Goal: Transaction & Acquisition: Obtain resource

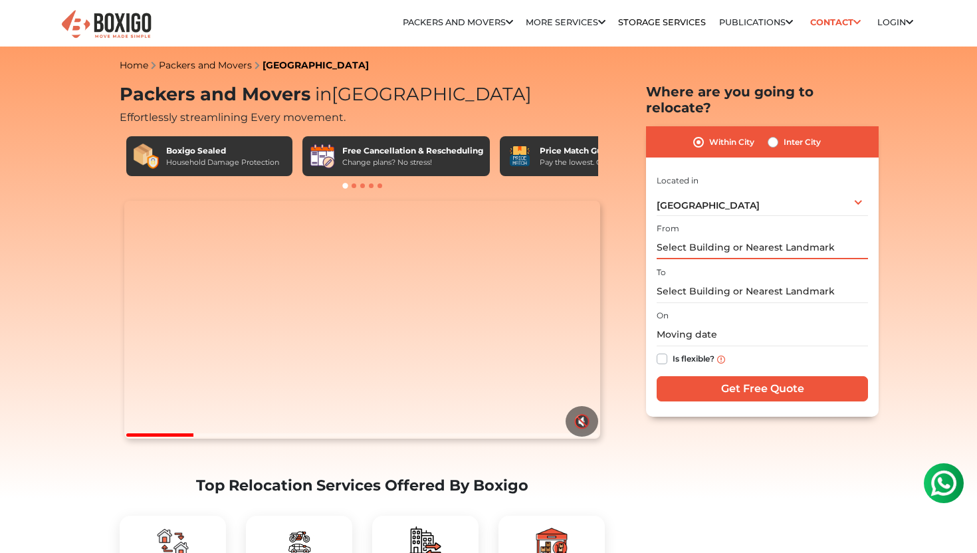
click at [759, 240] on input "text" at bounding box center [762, 247] width 211 height 23
type input "V"
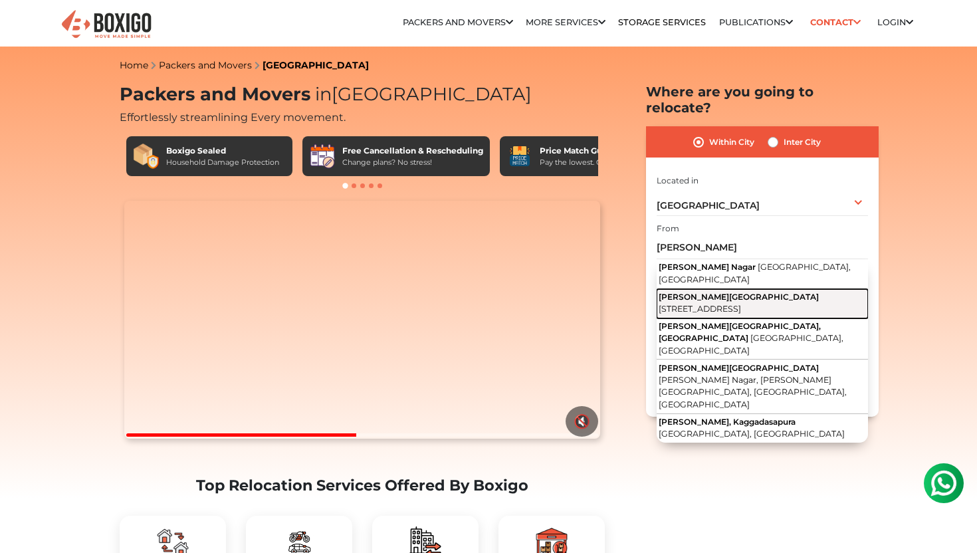
click at [754, 292] on span "[PERSON_NAME][GEOGRAPHIC_DATA]" at bounding box center [739, 297] width 160 height 10
type input "C.V. RAMAN HOSPITAL CANTEEN, 80 Feet Road, Kalyan Nagar, H Colony, Indiranagar,…"
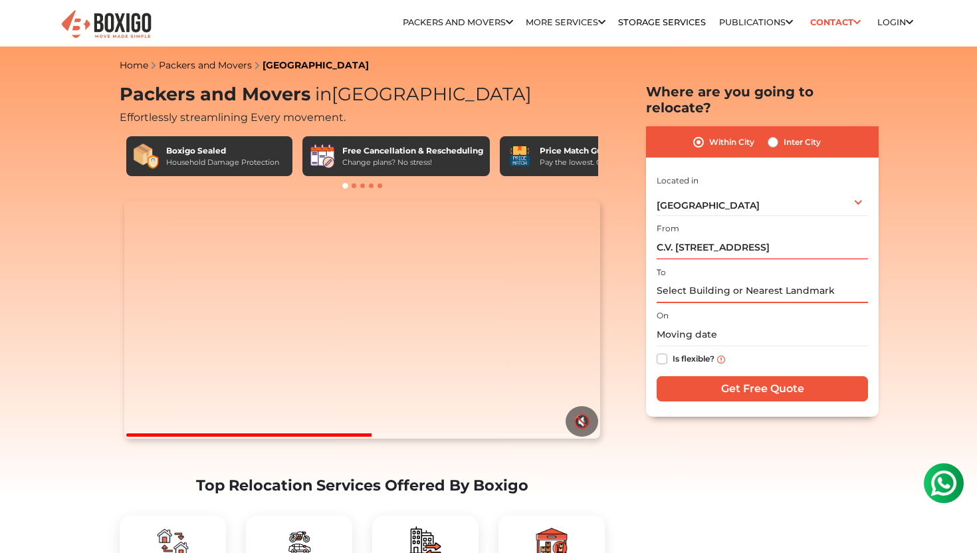
click at [738, 280] on input "text" at bounding box center [762, 291] width 211 height 23
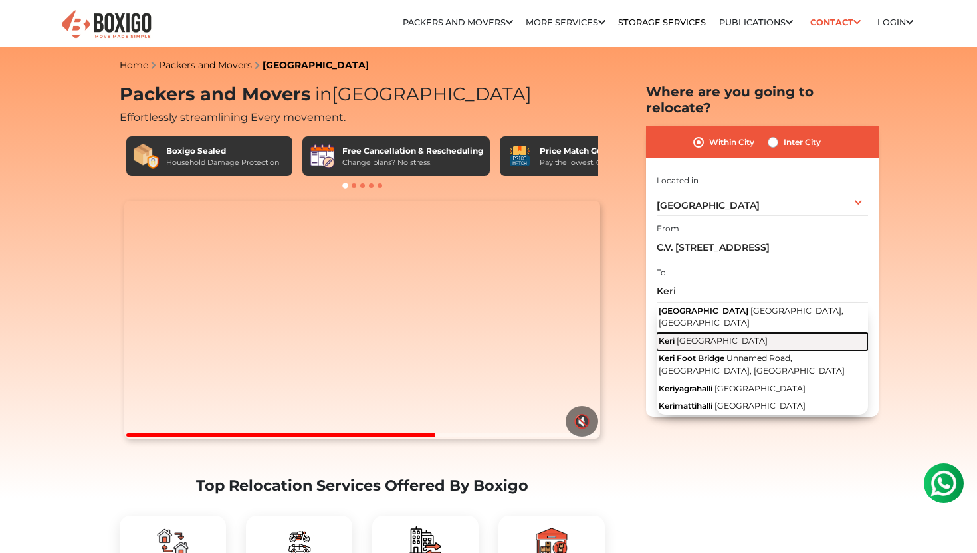
click at [713, 333] on button "Keri Goa" at bounding box center [762, 341] width 211 height 17
type input "Keri, [GEOGRAPHIC_DATA]"
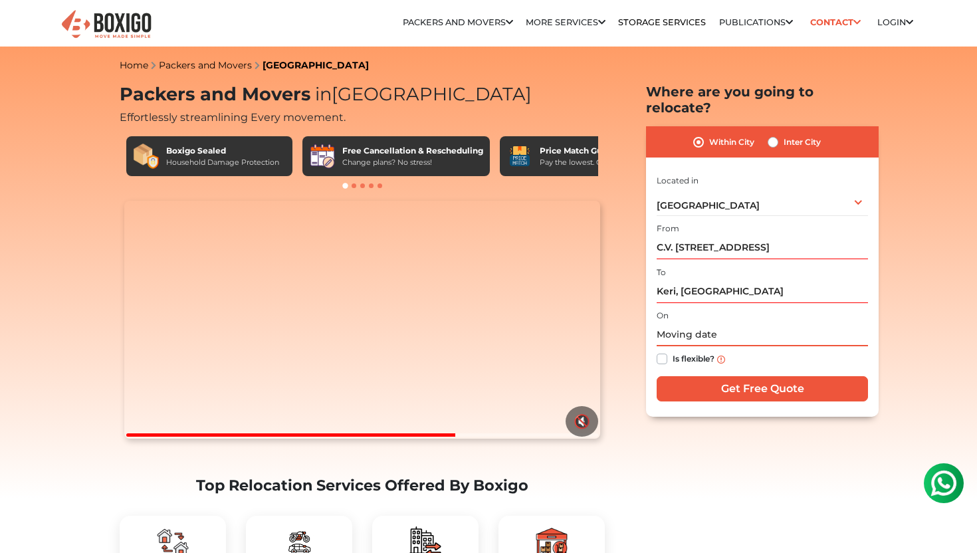
click at [705, 323] on input "text" at bounding box center [762, 334] width 211 height 23
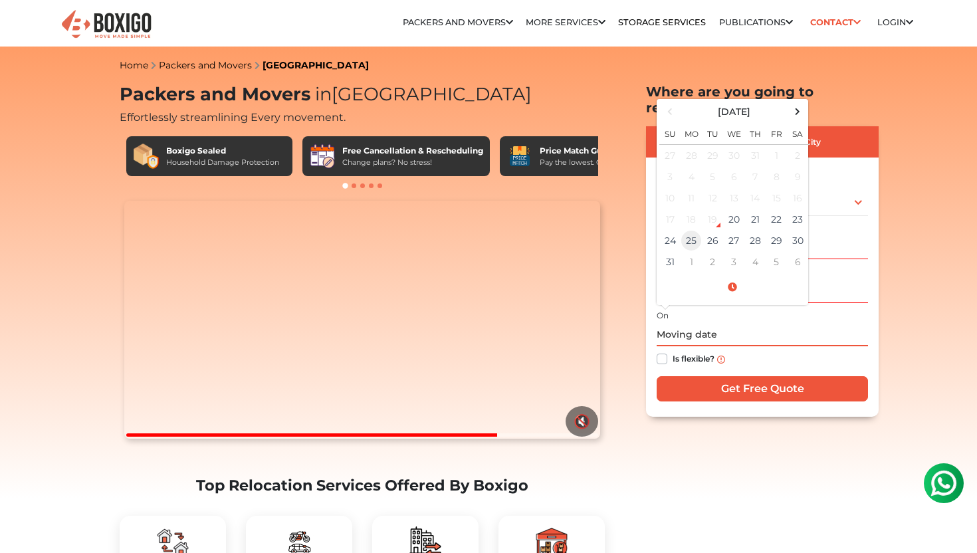
click at [683, 230] on td "25" at bounding box center [691, 240] width 21 height 21
type input "08/25/2025 12:00 AM"
click at [673, 351] on label "Is flexible?" at bounding box center [694, 358] width 42 height 14
click at [659, 351] on input "Is flexible?" at bounding box center [662, 357] width 11 height 13
checkbox input "true"
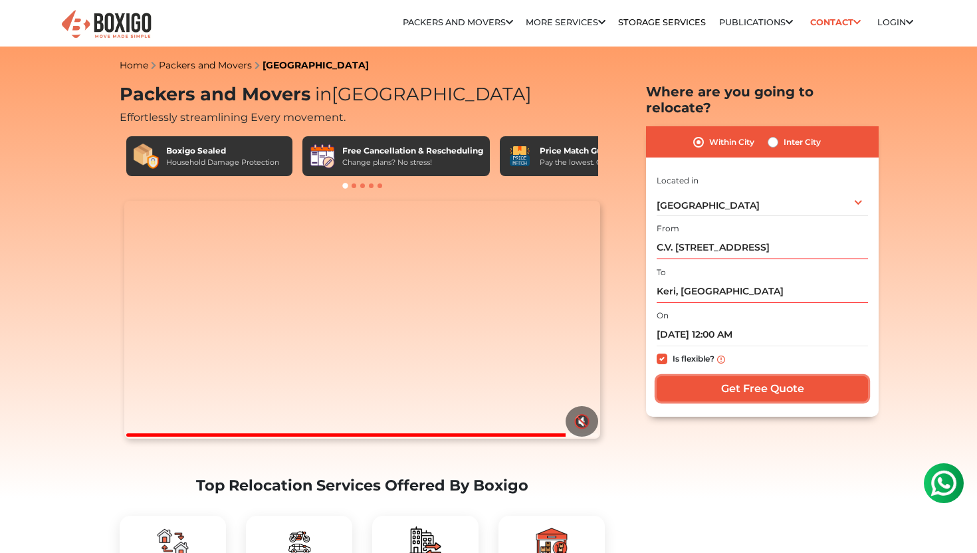
click at [723, 376] on input "Get Free Quote" at bounding box center [762, 388] width 211 height 25
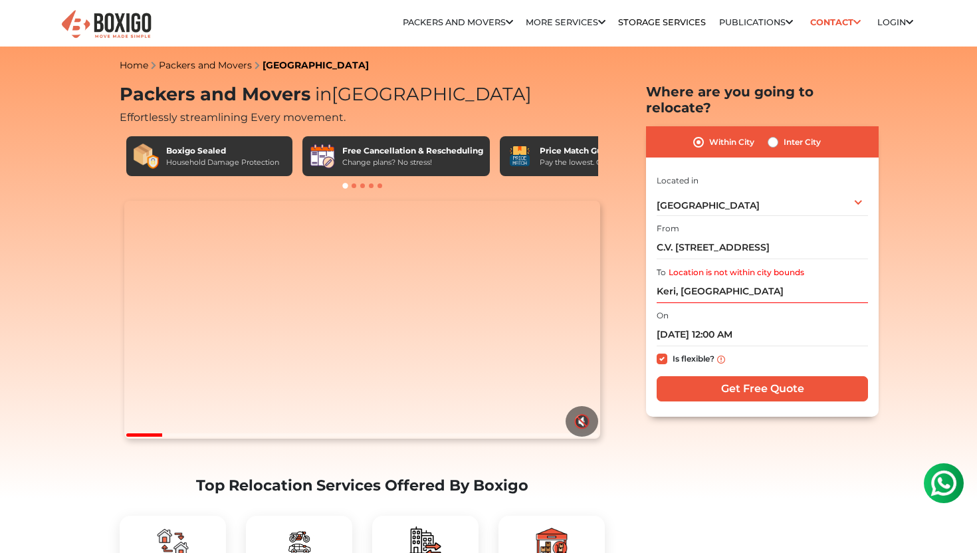
click at [784, 134] on label "Inter City" at bounding box center [802, 142] width 37 height 16
click at [774, 134] on input "Inter City" at bounding box center [773, 140] width 11 height 13
radio input "true"
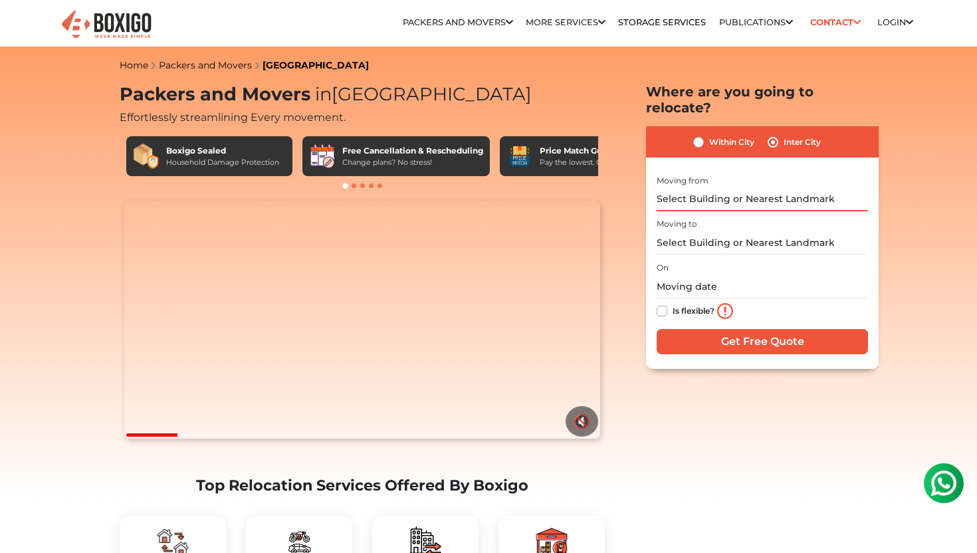
click at [751, 188] on input "text" at bounding box center [762, 199] width 211 height 23
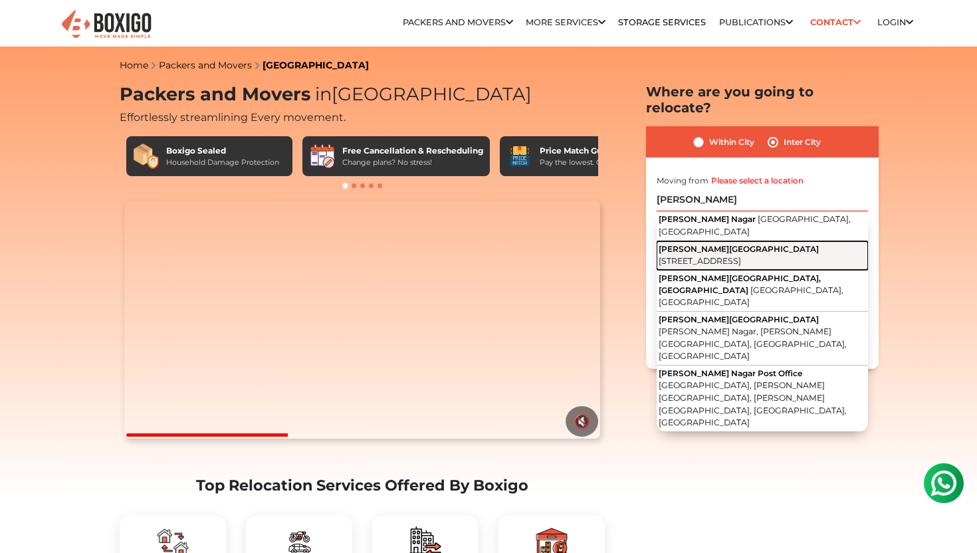
click at [703, 256] on span "[STREET_ADDRESS]" at bounding box center [700, 261] width 82 height 10
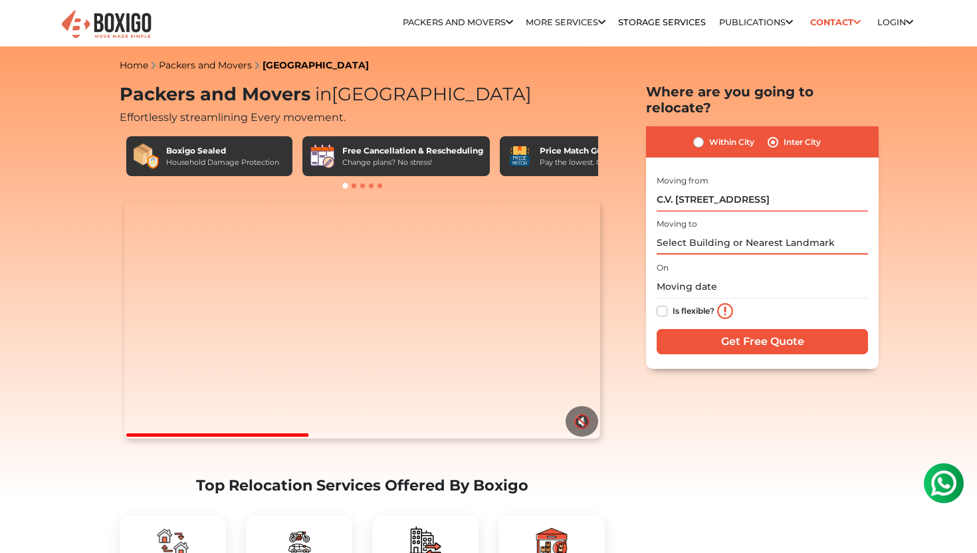
click at [762, 231] on input "text" at bounding box center [762, 242] width 211 height 23
click at [761, 188] on input "C.V. RAMAN HOSPITAL CANTEEN, 80 Feet Road, Kalyan Nagar, H Colony, Indiranagar,…" at bounding box center [762, 199] width 211 height 23
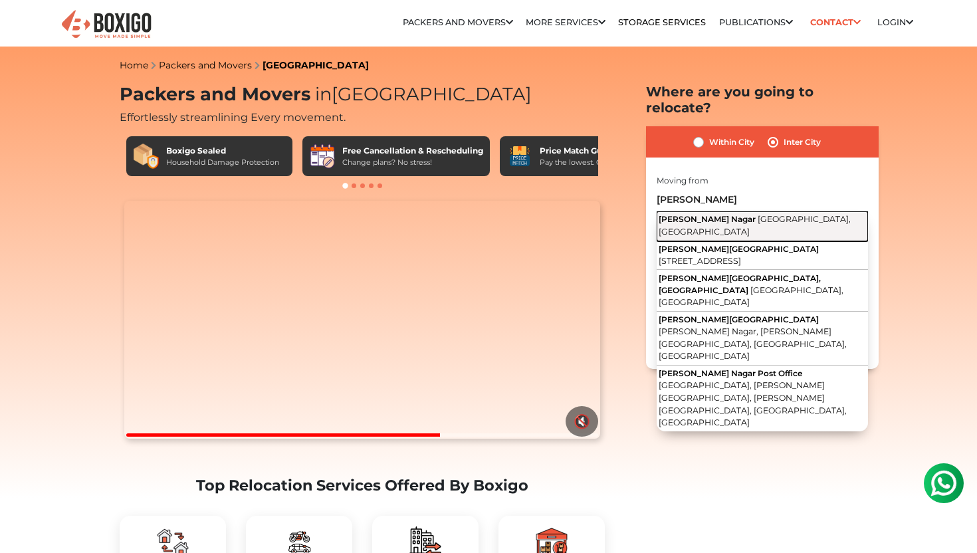
click at [767, 214] on span "[GEOGRAPHIC_DATA], [GEOGRAPHIC_DATA]" at bounding box center [755, 225] width 192 height 23
type input "[PERSON_NAME][GEOGRAPHIC_DATA], [GEOGRAPHIC_DATA], [GEOGRAPHIC_DATA]"
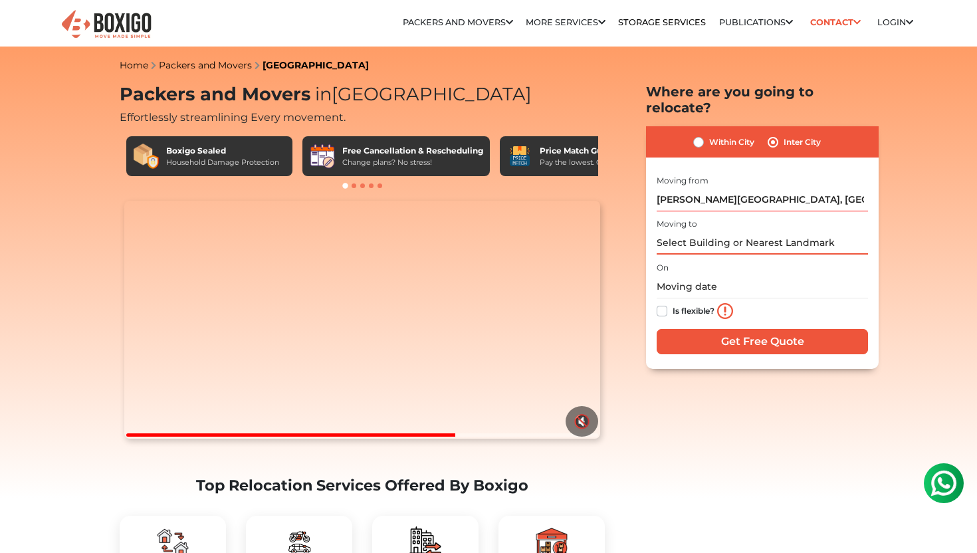
click at [744, 231] on input "text" at bounding box center [762, 242] width 211 height 23
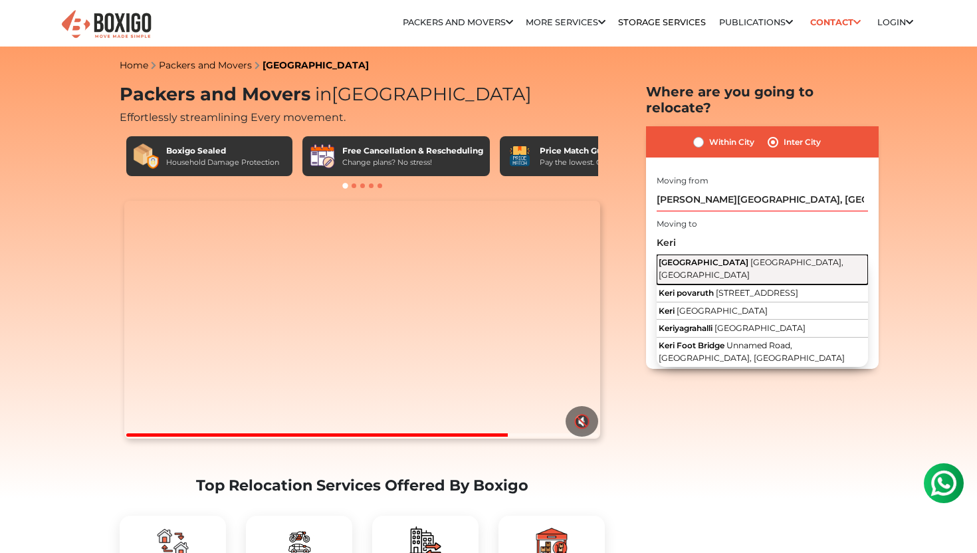
click at [721, 257] on span "[GEOGRAPHIC_DATA], [GEOGRAPHIC_DATA]" at bounding box center [751, 268] width 185 height 23
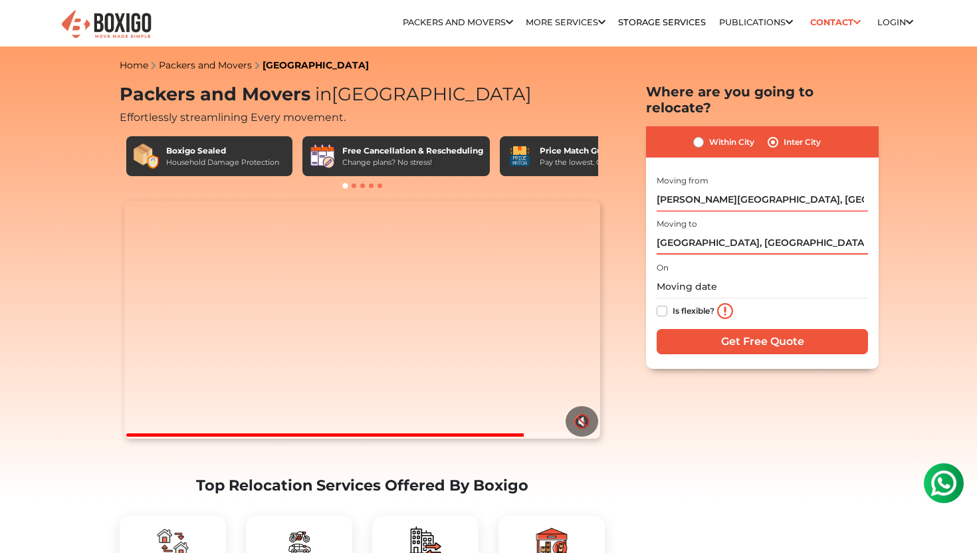
click at [735, 231] on input "Keri lake, Bengaluru, Karnataka" at bounding box center [762, 242] width 211 height 23
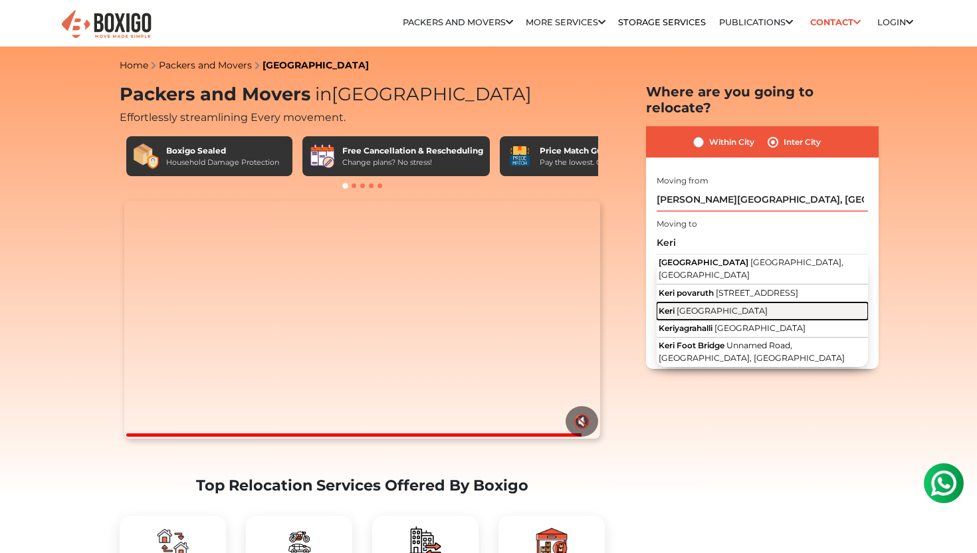
click at [727, 302] on button "Keri Goa" at bounding box center [762, 310] width 211 height 17
type input "Keri, [GEOGRAPHIC_DATA]"
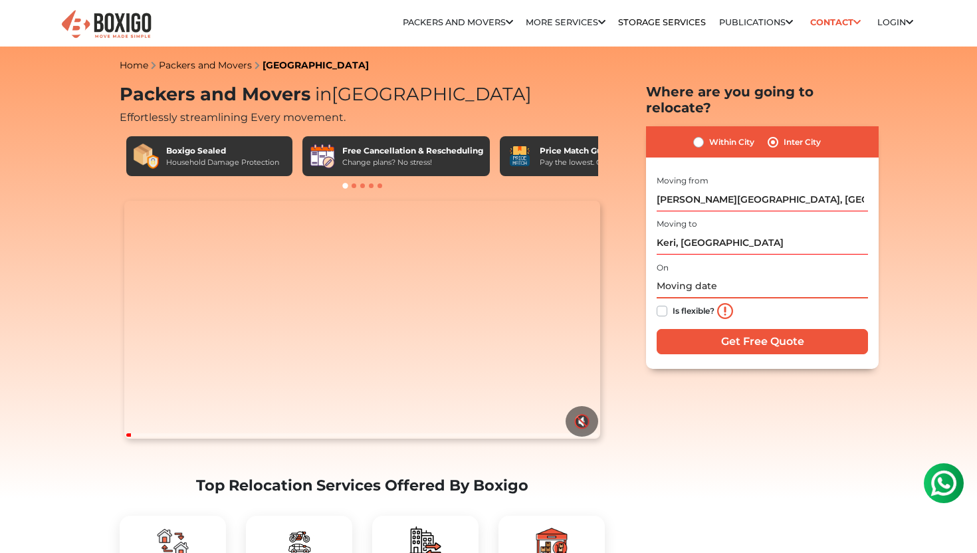
click at [669, 275] on input "text" at bounding box center [762, 286] width 211 height 23
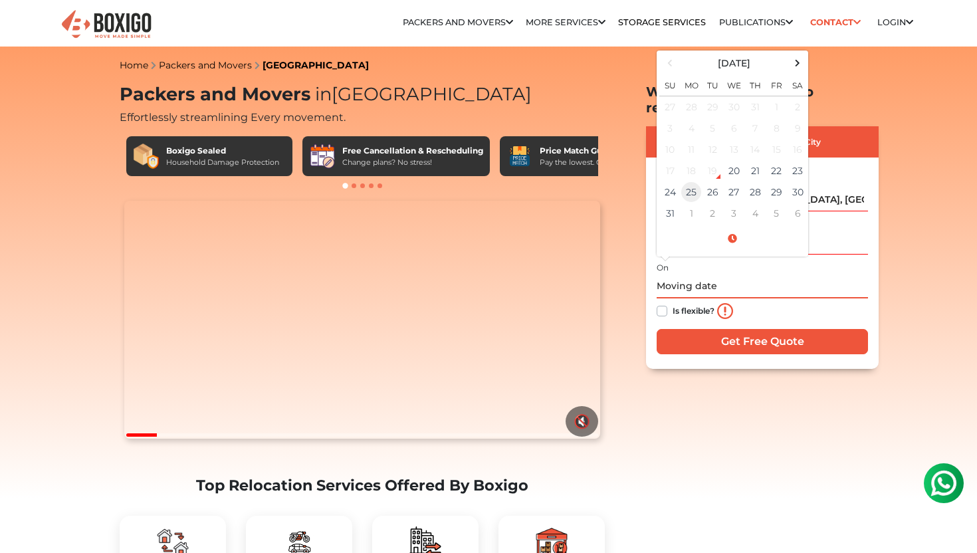
click at [691, 181] on td "25" at bounding box center [691, 191] width 21 height 21
type input "08/25/2025 12:00 AM"
click at [673, 303] on label "Is flexible?" at bounding box center [694, 310] width 42 height 14
click at [661, 303] on input "Is flexible?" at bounding box center [662, 309] width 11 height 13
checkbox input "true"
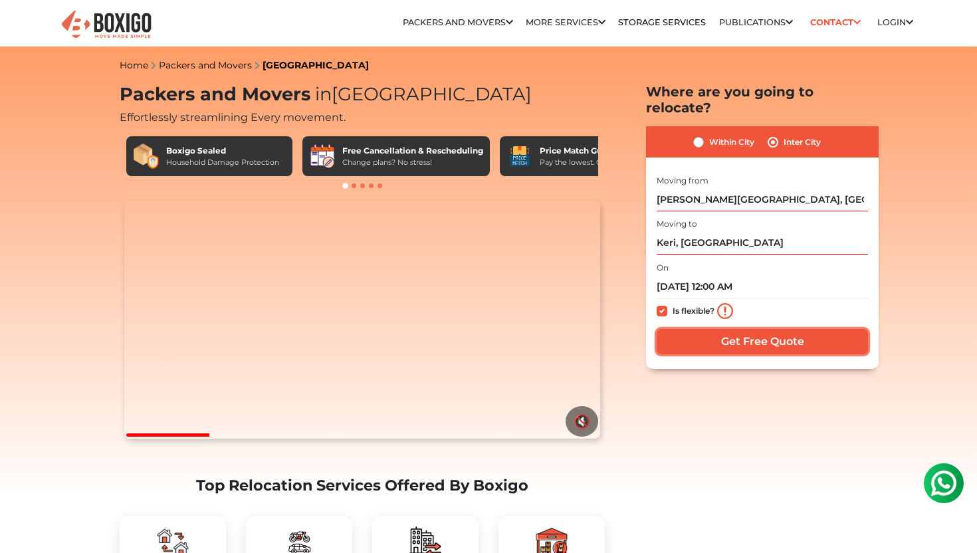
click at [698, 329] on input "Get Free Quote" at bounding box center [762, 341] width 211 height 25
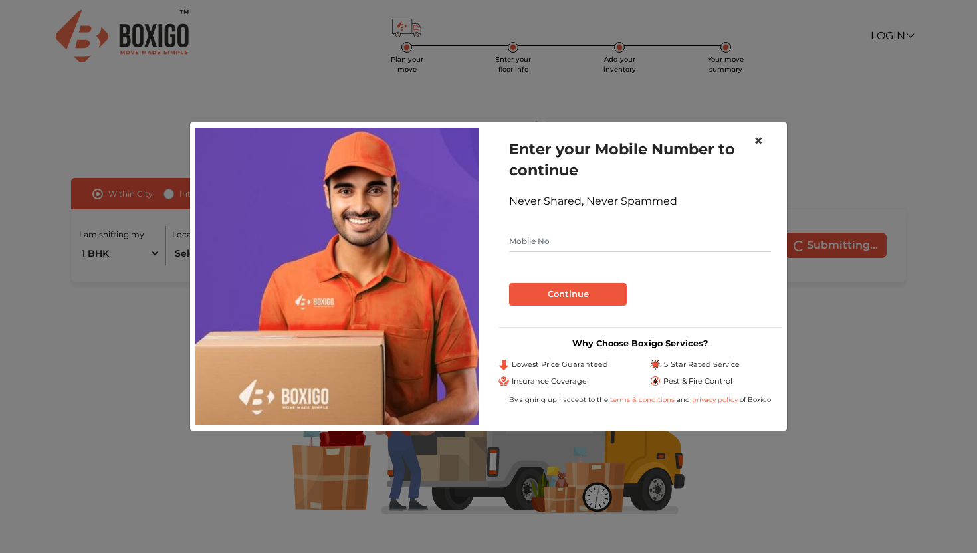
click at [765, 139] on button "×" at bounding box center [758, 140] width 31 height 37
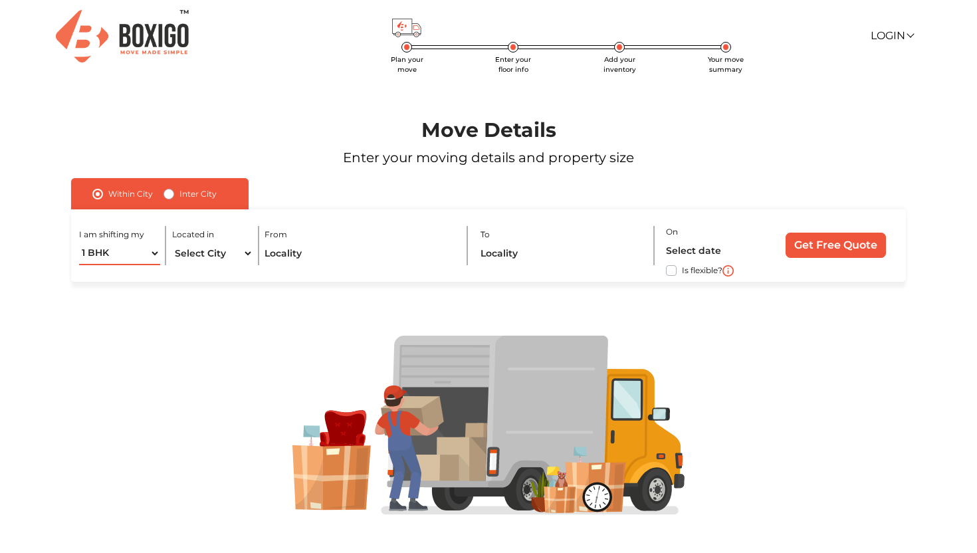
click at [104, 253] on select "1 BHK 2 BHK 3 BHK 3 + BHK FEW ITEMS" at bounding box center [119, 253] width 81 height 23
select select "2 BHK"
click at [218, 249] on select "Select City [GEOGRAPHIC_DATA] [GEOGRAPHIC_DATA] [GEOGRAPHIC_DATA] [GEOGRAPHIC_D…" at bounding box center [212, 253] width 81 height 23
select select "[GEOGRAPHIC_DATA]"
click at [276, 255] on input "text" at bounding box center [360, 253] width 191 height 23
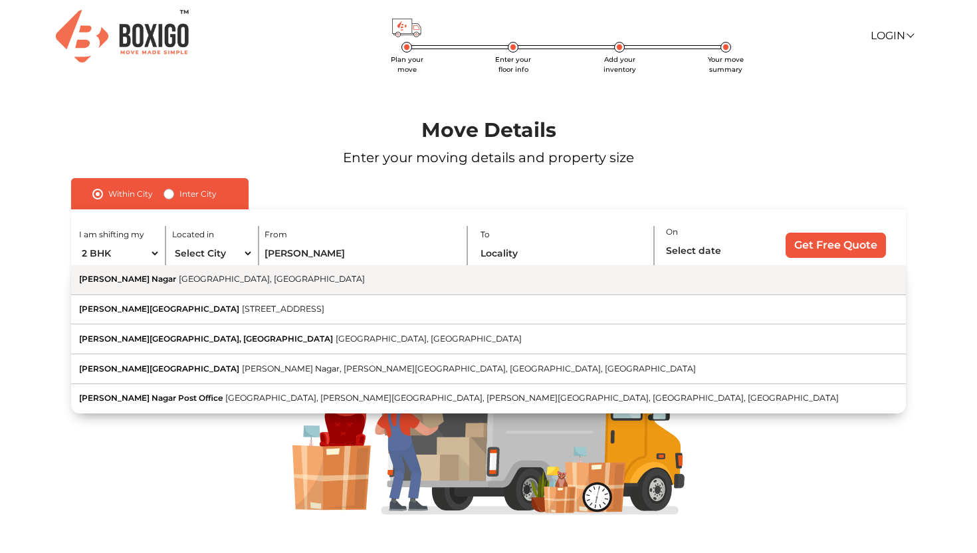
click at [295, 289] on button "[PERSON_NAME] Nagar [GEOGRAPHIC_DATA], [GEOGRAPHIC_DATA]" at bounding box center [488, 280] width 835 height 30
type input "[PERSON_NAME][GEOGRAPHIC_DATA], [GEOGRAPHIC_DATA], [GEOGRAPHIC_DATA]"
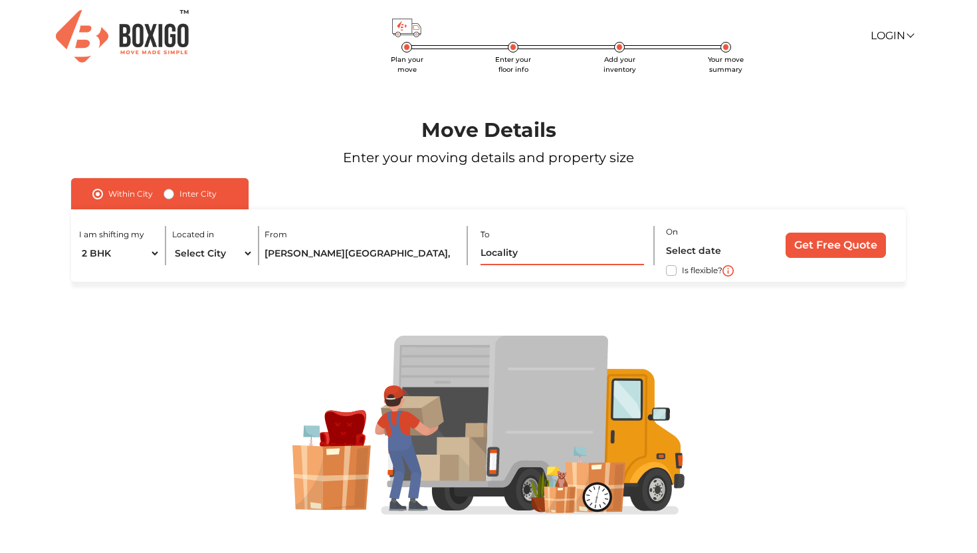
click at [546, 263] on input "text" at bounding box center [563, 253] width 164 height 23
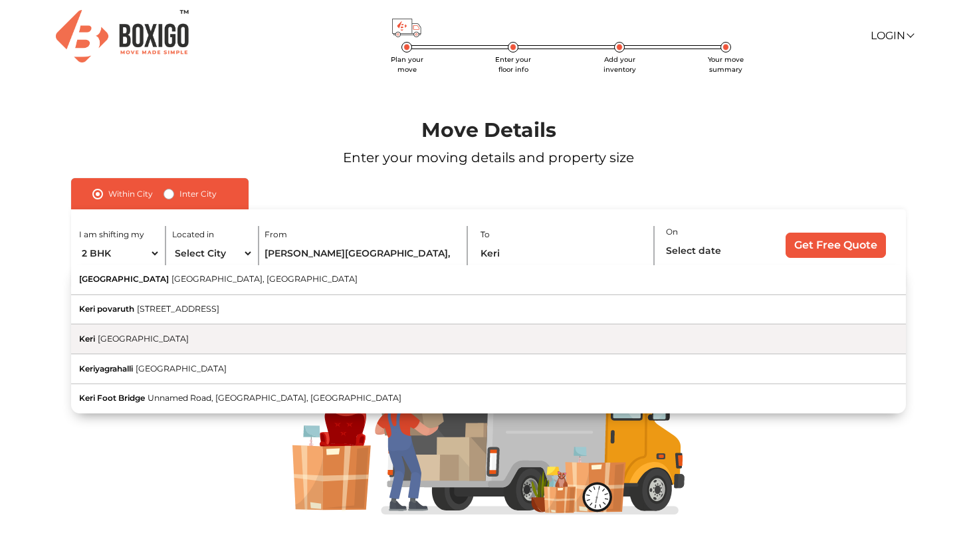
click at [392, 336] on button "Keri Goa" at bounding box center [488, 339] width 835 height 30
type input "Keri, [GEOGRAPHIC_DATA]"
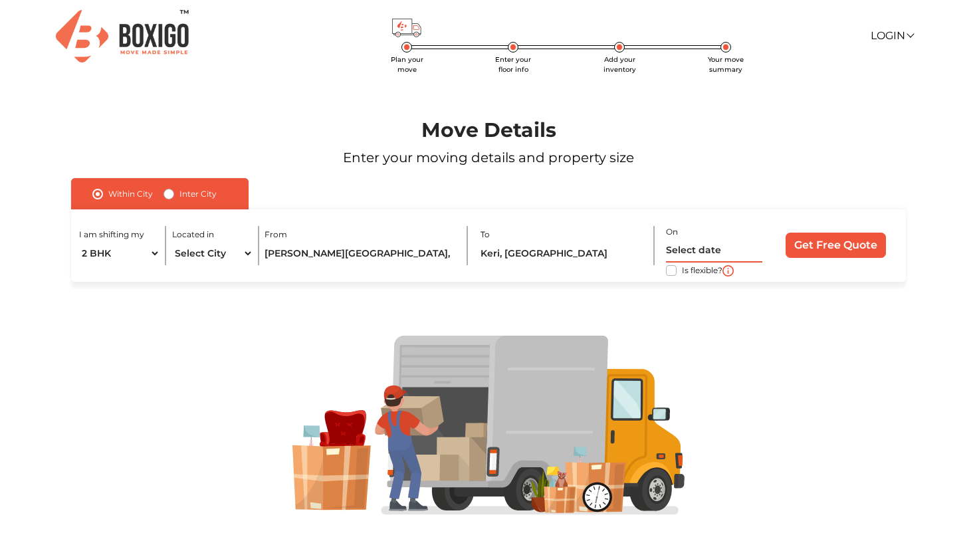
click at [697, 258] on input "text" at bounding box center [714, 250] width 96 height 23
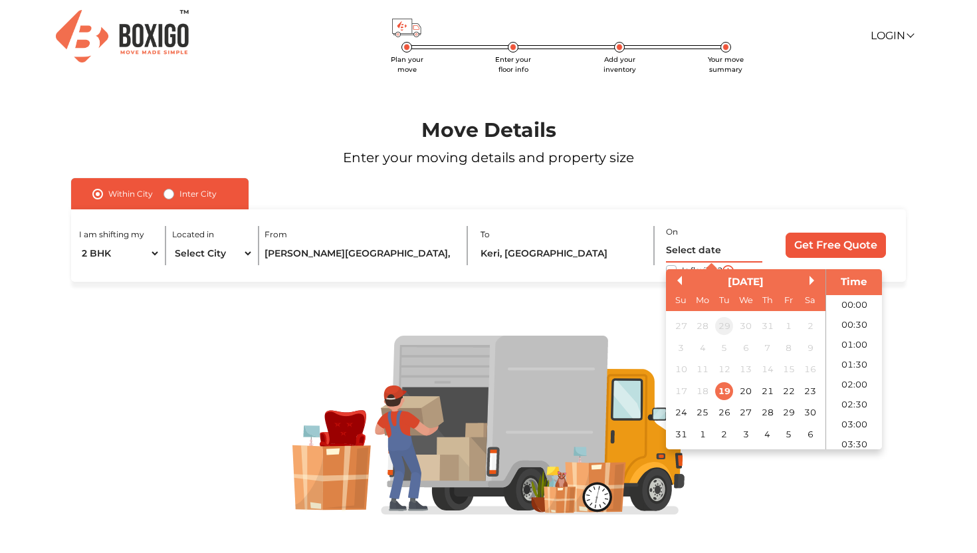
scroll to position [731, 0]
click at [721, 414] on div "26" at bounding box center [724, 413] width 18 height 18
type input "[DATE] 12:00 AM"
click at [832, 227] on div "I am shifting my 1 BHK 2 BHK 3 BHK 3 + BHK FEW ITEMS Located in Select City [GE…" at bounding box center [488, 245] width 835 height 72
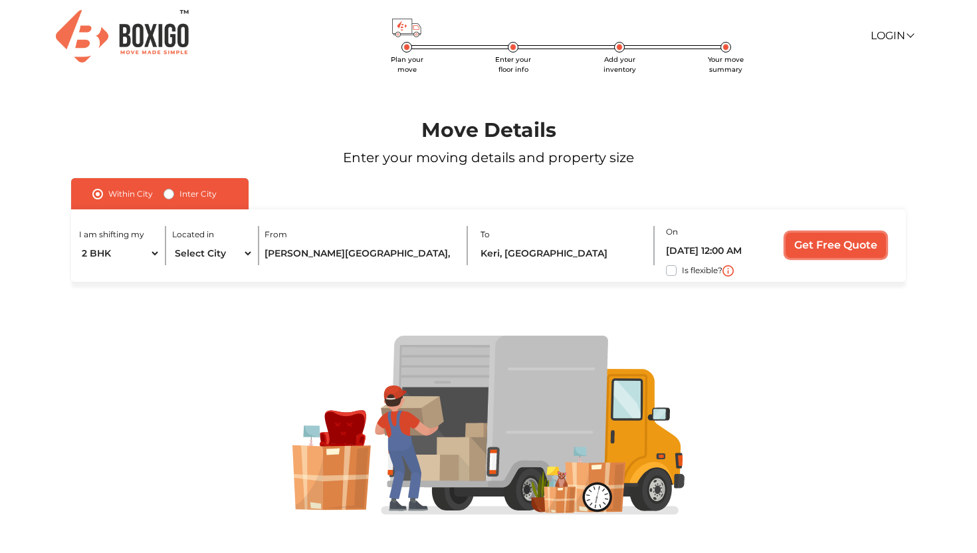
click at [814, 246] on input "Get Free Quote" at bounding box center [836, 245] width 100 height 25
click at [180, 195] on label "Inter City" at bounding box center [198, 194] width 37 height 16
click at [172, 195] on input "Inter City" at bounding box center [169, 192] width 11 height 13
radio input "true"
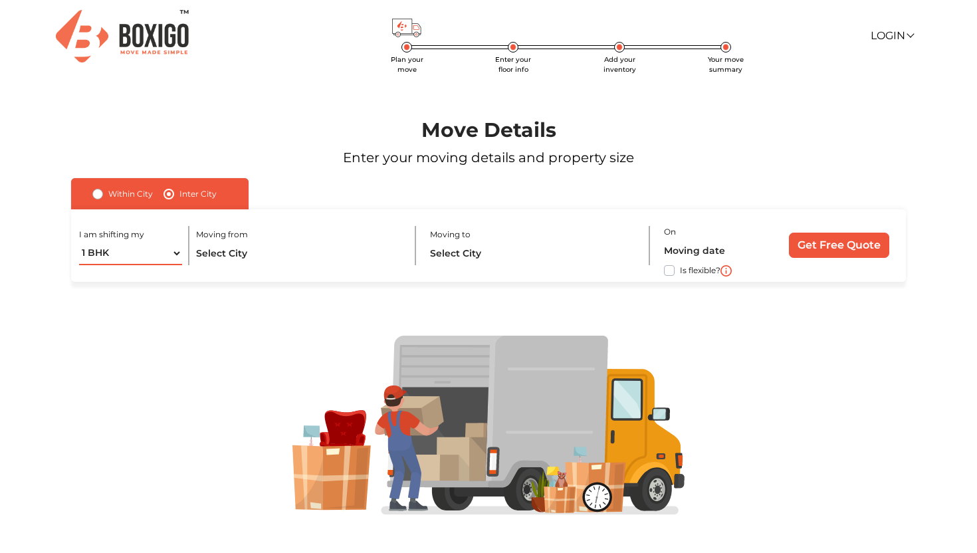
click at [132, 257] on select "1 BHK 2 BHK 3 BHK 3 + BHK FEW ITEMS" at bounding box center [130, 253] width 103 height 23
click at [236, 247] on input "text" at bounding box center [299, 253] width 207 height 23
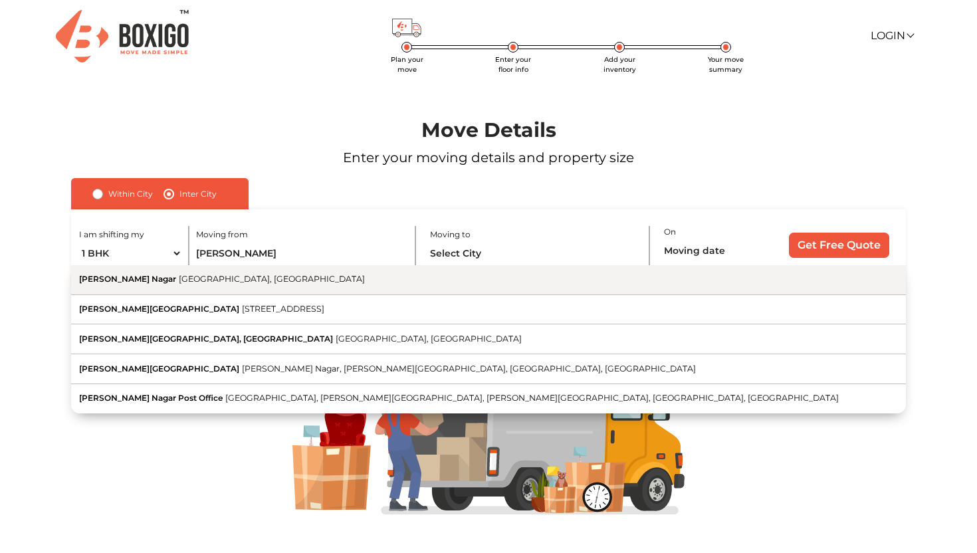
click at [245, 288] on button "[PERSON_NAME] Nagar [GEOGRAPHIC_DATA], [GEOGRAPHIC_DATA]" at bounding box center [488, 280] width 835 height 30
type input "[PERSON_NAME][GEOGRAPHIC_DATA], [GEOGRAPHIC_DATA], [GEOGRAPHIC_DATA]"
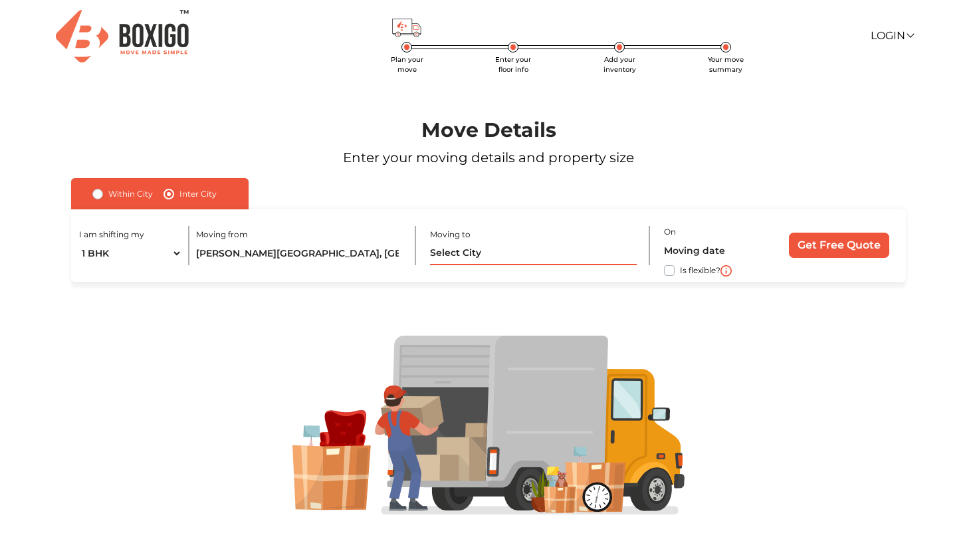
click at [492, 258] on input "text" at bounding box center [533, 253] width 207 height 23
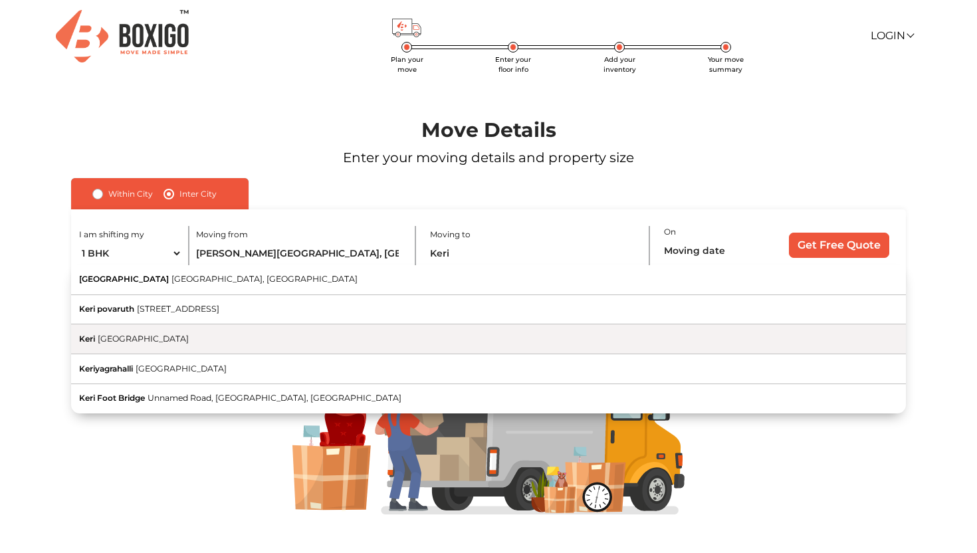
click at [449, 340] on button "Keri Goa" at bounding box center [488, 339] width 835 height 30
type input "Keri, [GEOGRAPHIC_DATA]"
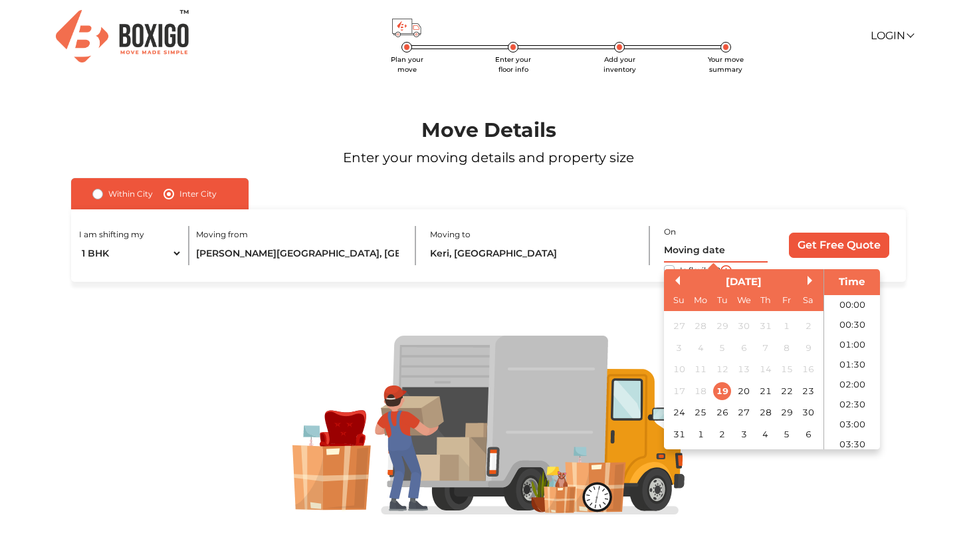
click at [697, 253] on input "text" at bounding box center [716, 250] width 104 height 23
click at [725, 418] on div "26" at bounding box center [722, 413] width 18 height 18
type input "[DATE] 12:00 AM"
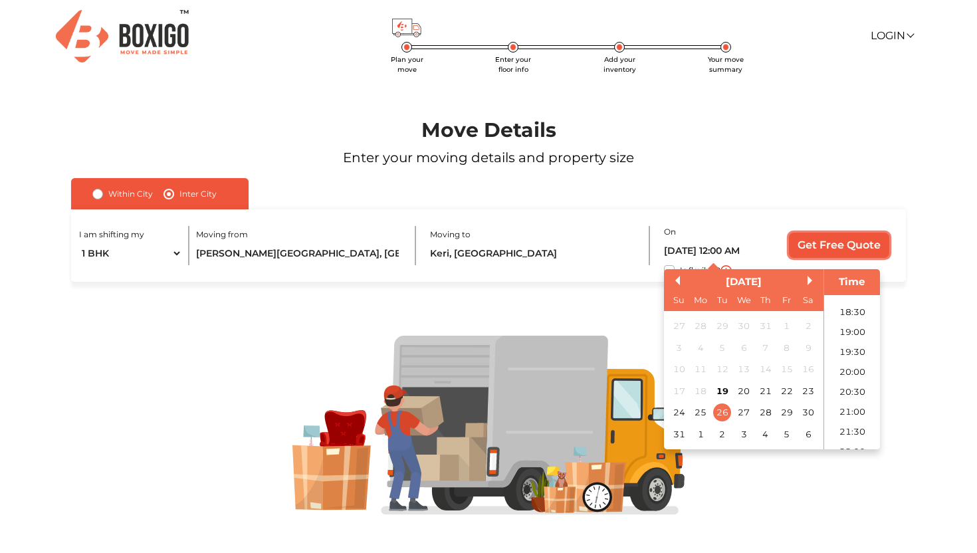
click at [835, 234] on input "Get Free Quote" at bounding box center [839, 245] width 100 height 25
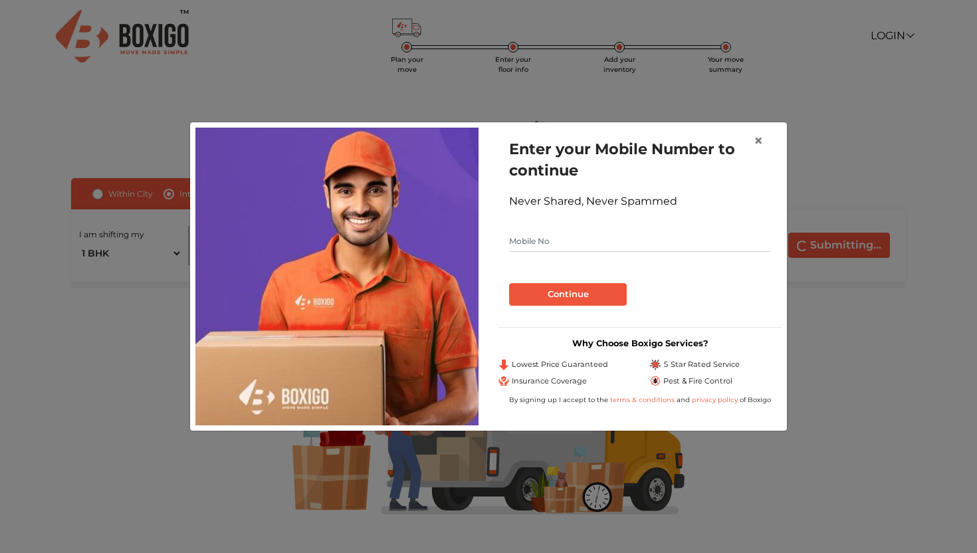
click at [593, 232] on input "text" at bounding box center [640, 241] width 262 height 21
type input "9082838396"
click at [592, 297] on button "Continue" at bounding box center [568, 294] width 118 height 23
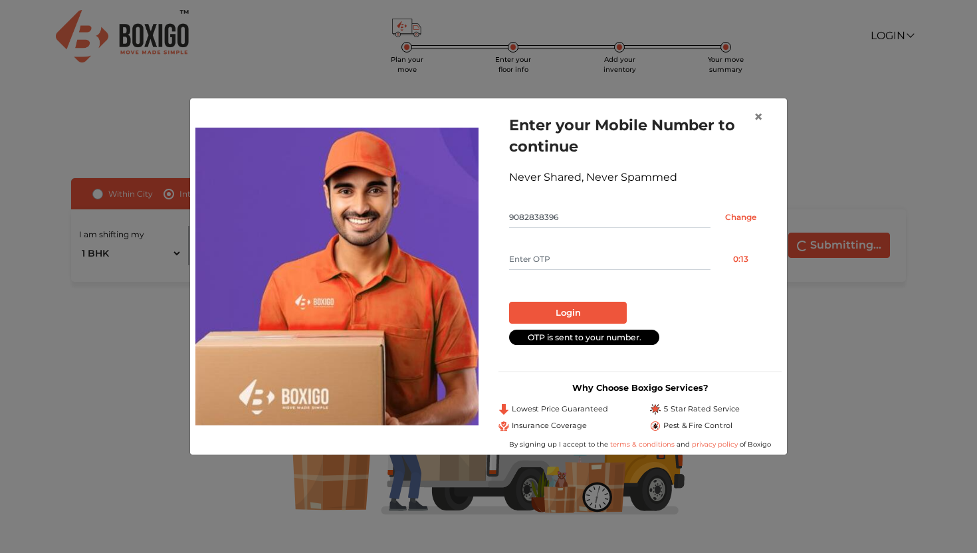
click at [557, 268] on input "text" at bounding box center [609, 259] width 201 height 21
type input "6524"
click at [565, 313] on button "Login" at bounding box center [568, 313] width 118 height 23
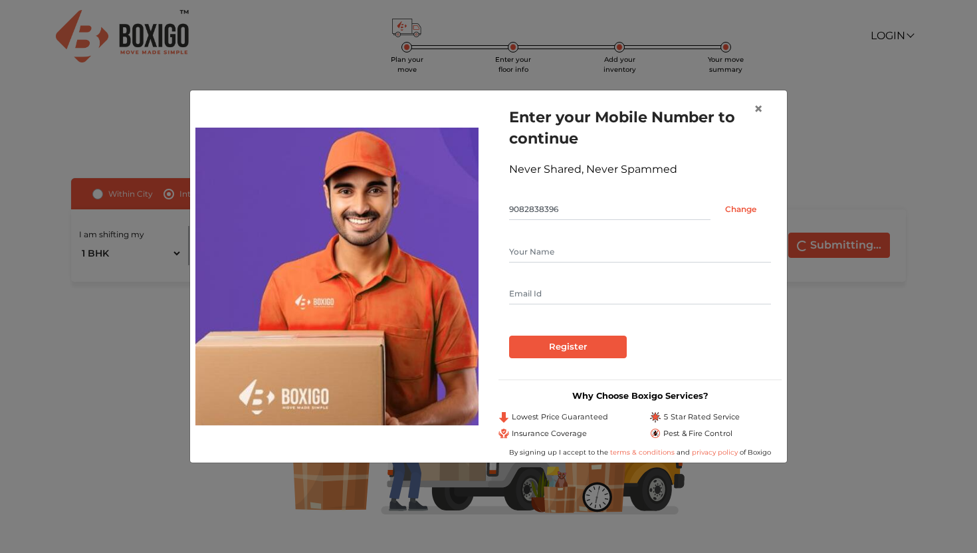
click at [531, 255] on input "text" at bounding box center [640, 251] width 262 height 21
type input "[PERSON_NAME]"
type input "h"
type input "[EMAIL_ADDRESS][DOMAIN_NAME]"
click at [558, 359] on div "Enter your Mobile Number to continue Never Shared, Never Spammed 9082838396 Cha…" at bounding box center [640, 232] width 283 height 273
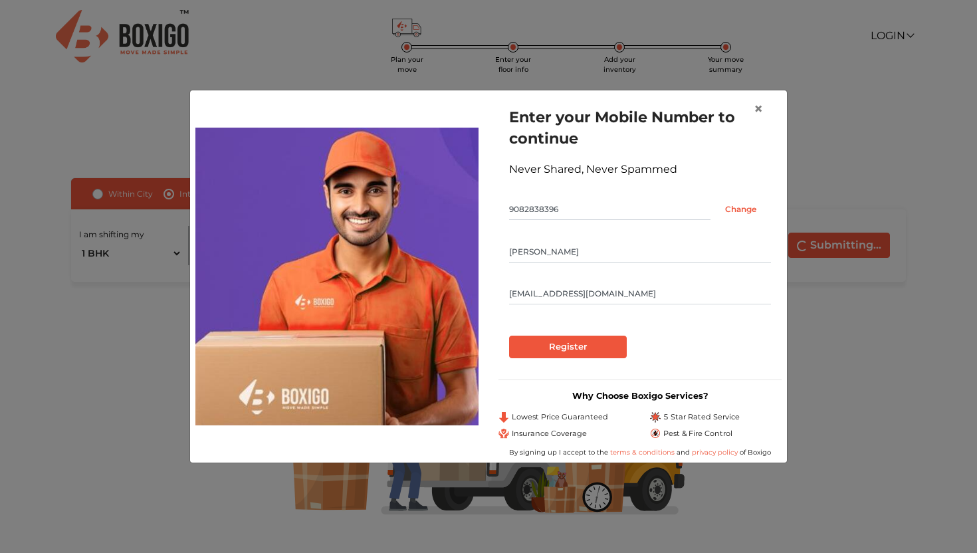
click at [558, 359] on div "Enter your Mobile Number to continue Never Shared, Never Spammed 9082838396 Cha…" at bounding box center [640, 232] width 283 height 273
click at [568, 344] on input "Register" at bounding box center [568, 347] width 118 height 23
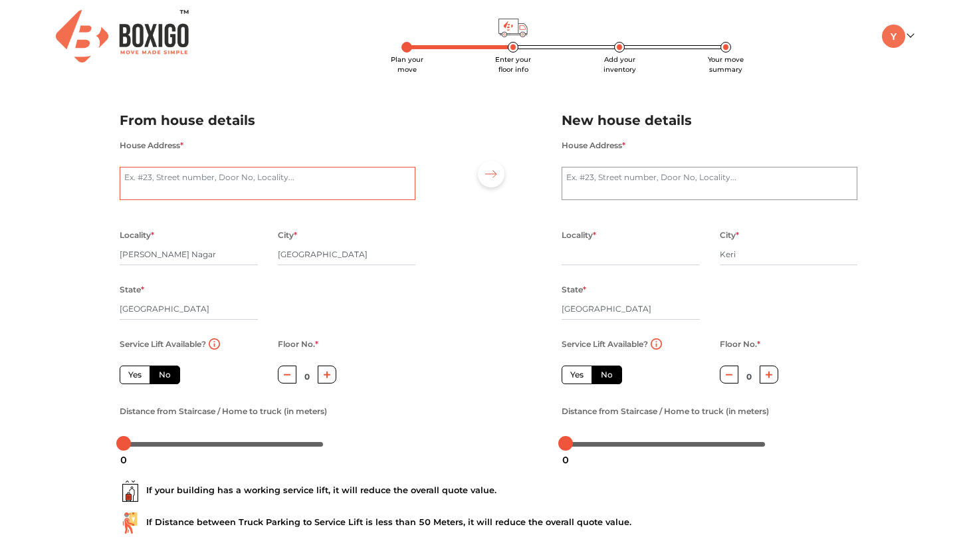
click at [292, 195] on textarea "House Address *" at bounding box center [268, 183] width 296 height 33
type textarea "SS Residency, 3rd Cross, Rahat Bagh"
click at [597, 182] on textarea "House Address *" at bounding box center [710, 183] width 296 height 33
type textarea "[GEOGRAPHIC_DATA], Besides [PERSON_NAME]"
click at [637, 263] on input "text" at bounding box center [631, 254] width 138 height 21
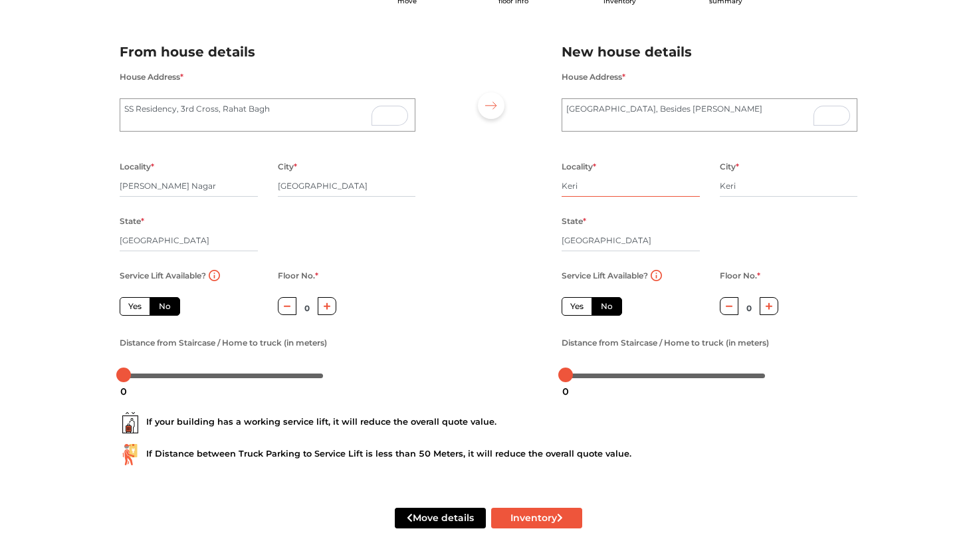
scroll to position [70, 0]
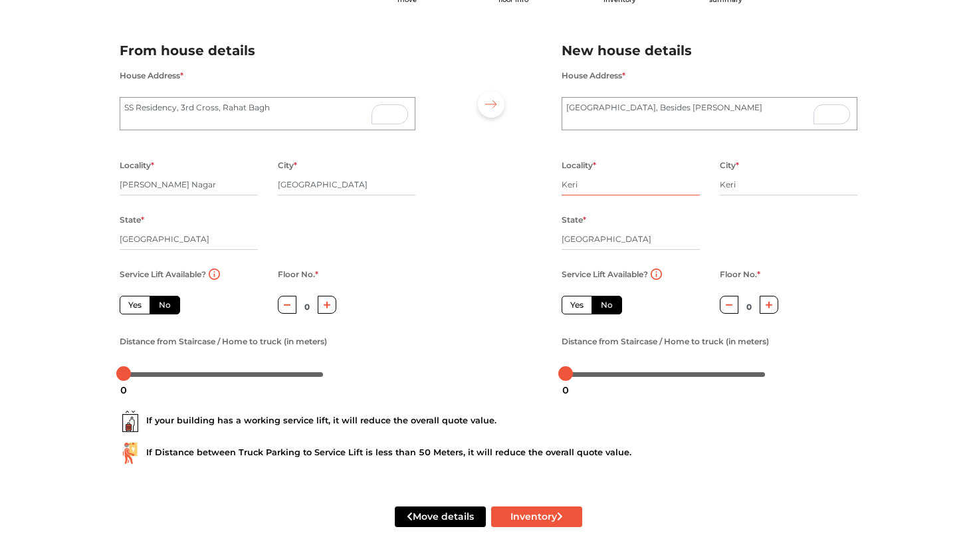
type input "Keri"
click at [144, 309] on label "Yes" at bounding box center [135, 305] width 31 height 19
click at [137, 308] on input "Yes" at bounding box center [132, 303] width 9 height 9
radio input "true"
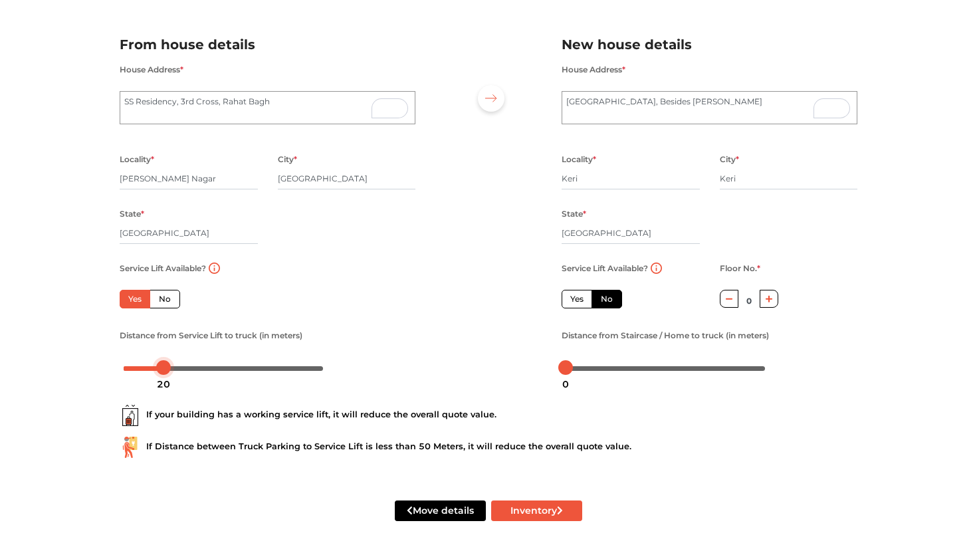
drag, startPoint x: 127, startPoint y: 366, endPoint x: 167, endPoint y: 372, distance: 40.4
click at [167, 372] on body "Plan your move Enter your floor info Add your inventory Your move summary My Mo…" at bounding box center [488, 200] width 977 height 553
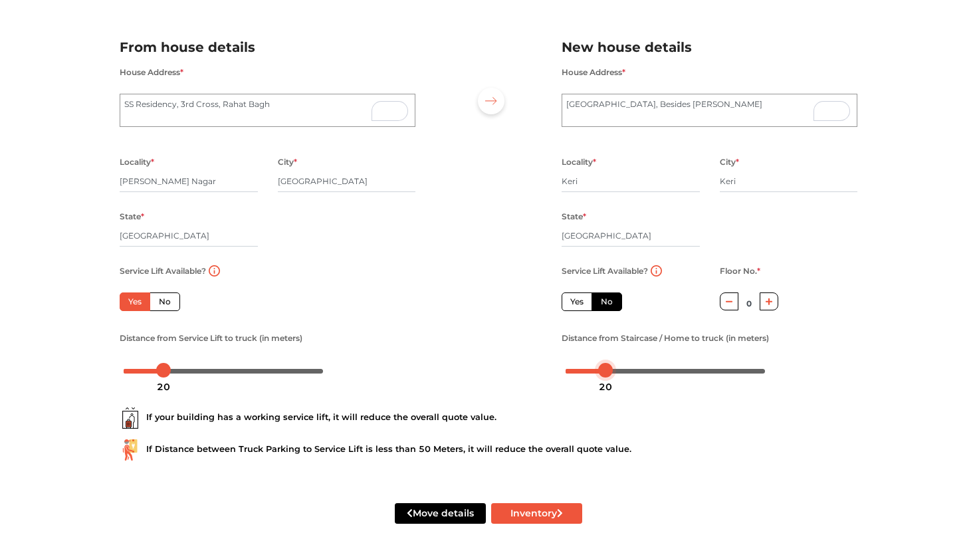
drag, startPoint x: 564, startPoint y: 374, endPoint x: 605, endPoint y: 376, distance: 40.6
click at [605, 376] on body "Plan your move Enter your floor info Add your inventory Your move summary My Mo…" at bounding box center [488, 203] width 977 height 553
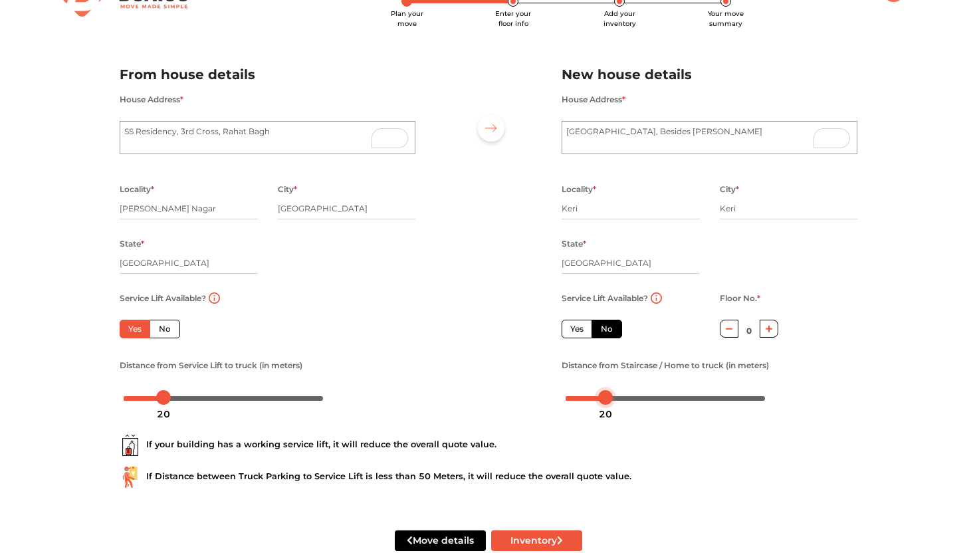
scroll to position [51, 0]
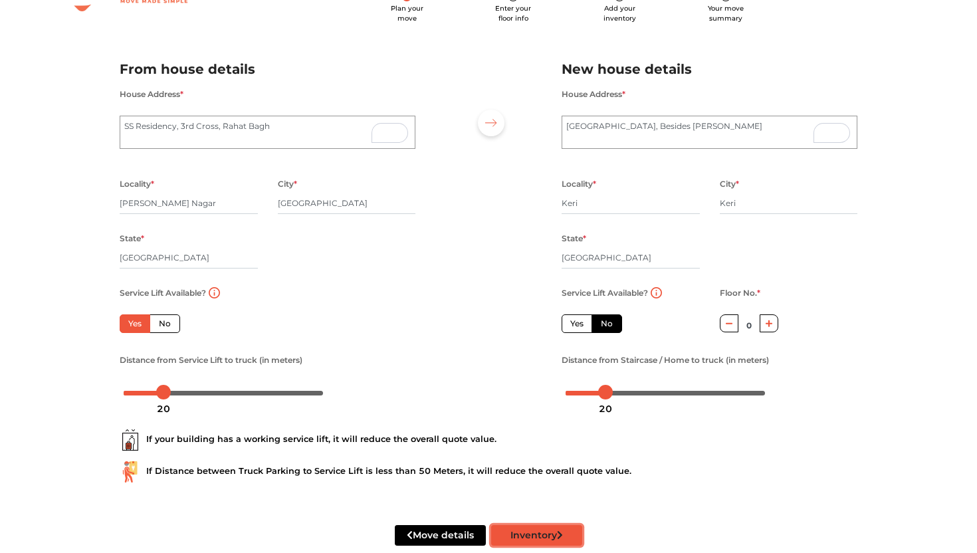
click at [530, 539] on button "Inventory" at bounding box center [536, 535] width 91 height 21
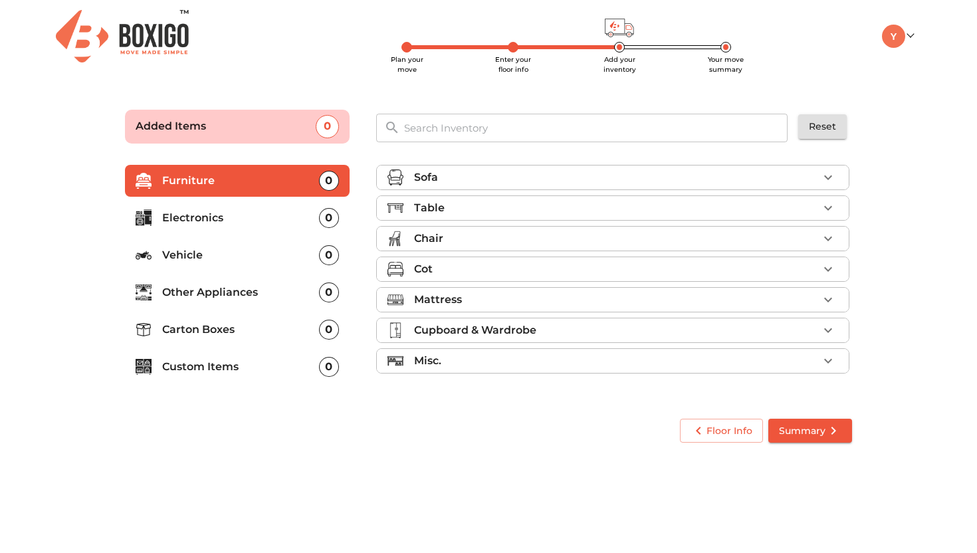
click at [452, 181] on div "Sofa" at bounding box center [616, 178] width 404 height 16
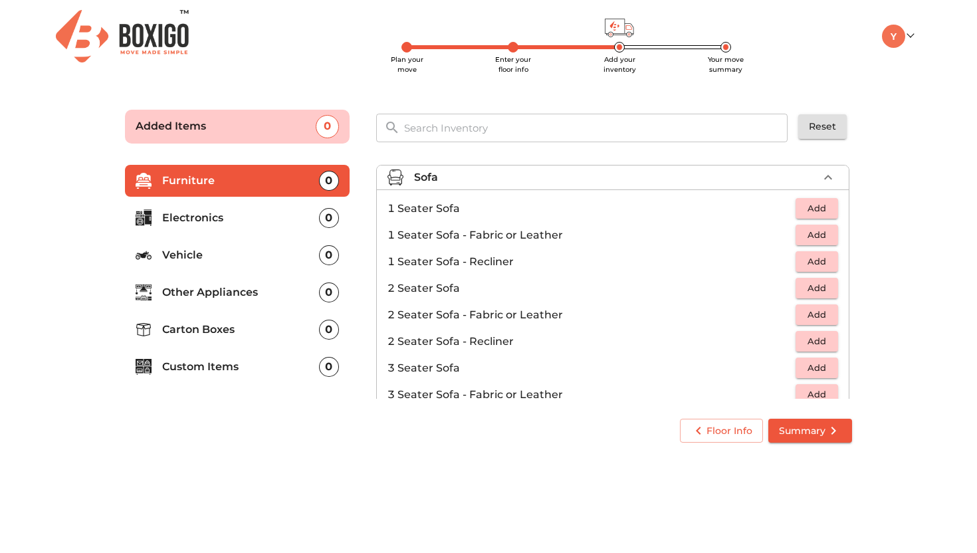
click at [452, 181] on div "Sofa" at bounding box center [616, 178] width 404 height 16
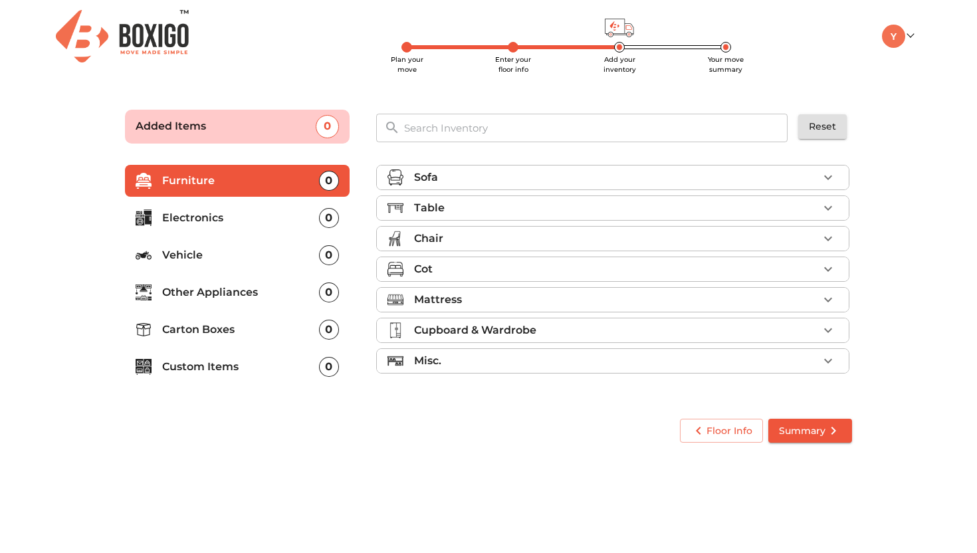
click at [450, 208] on div "Table" at bounding box center [616, 208] width 404 height 16
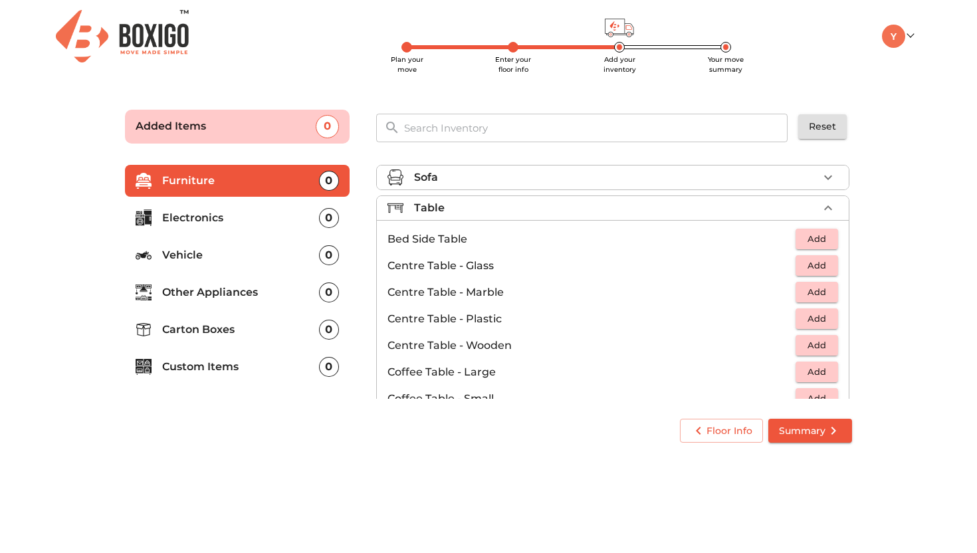
click at [818, 237] on span "Add" at bounding box center [816, 238] width 29 height 15
click at [248, 225] on p "Electronics" at bounding box center [240, 218] width 157 height 16
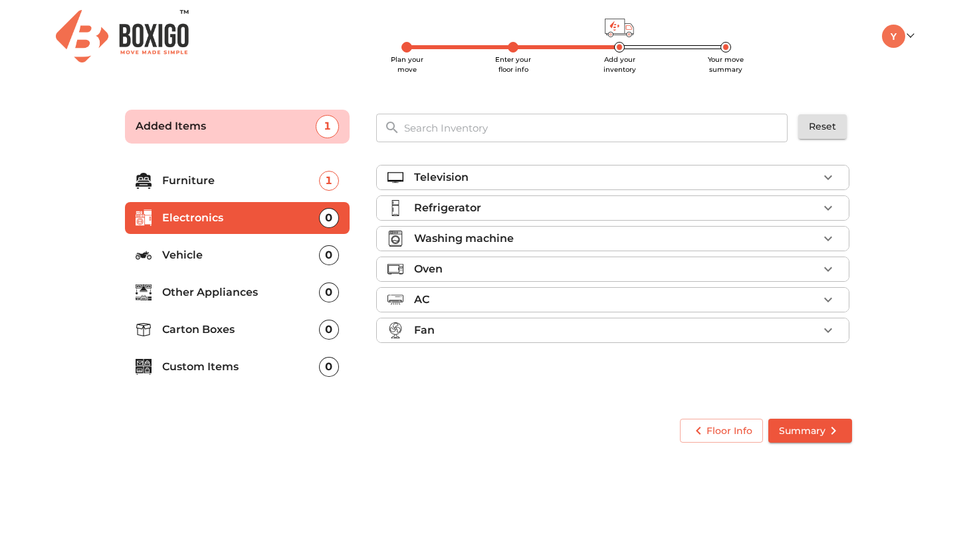
click at [771, 178] on div "Television" at bounding box center [616, 178] width 404 height 16
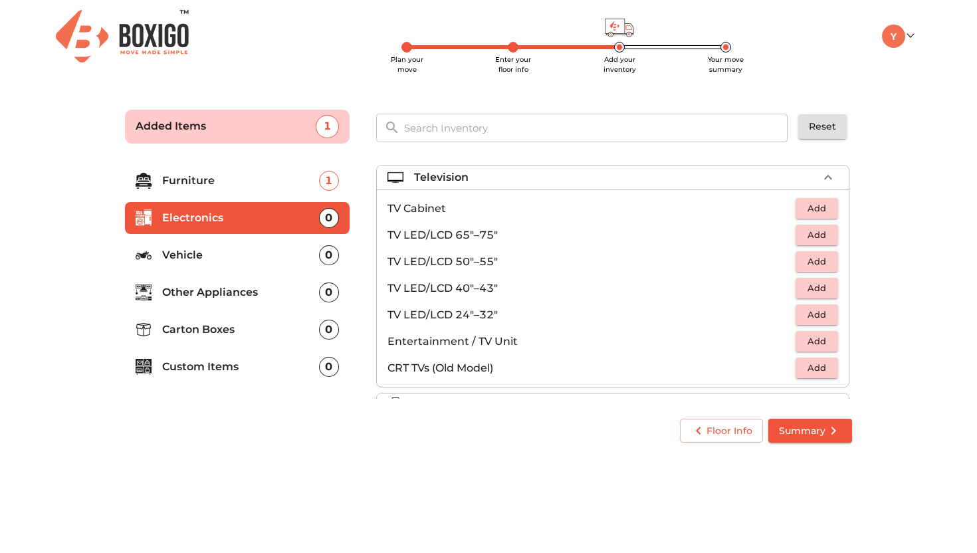
click at [819, 261] on span "Add" at bounding box center [816, 261] width 29 height 15
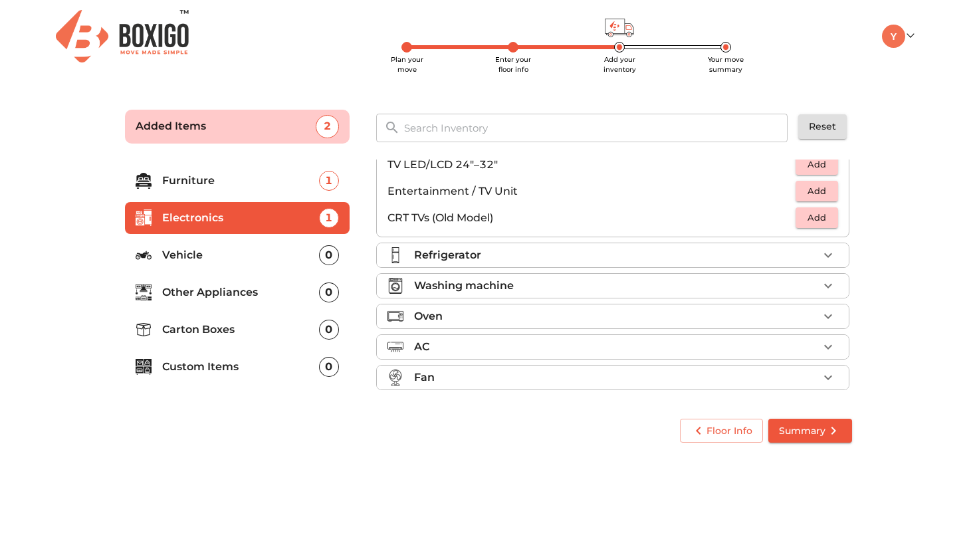
scroll to position [152, 0]
click at [256, 295] on p "Other Appliances" at bounding box center [240, 293] width 157 height 16
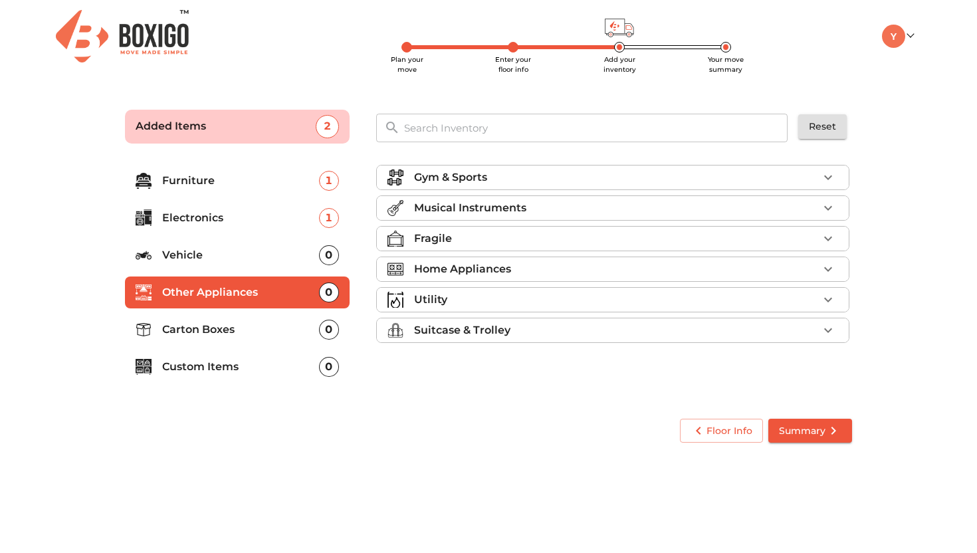
scroll to position [0, 0]
click at [470, 178] on p "Gym & Sports" at bounding box center [450, 178] width 73 height 16
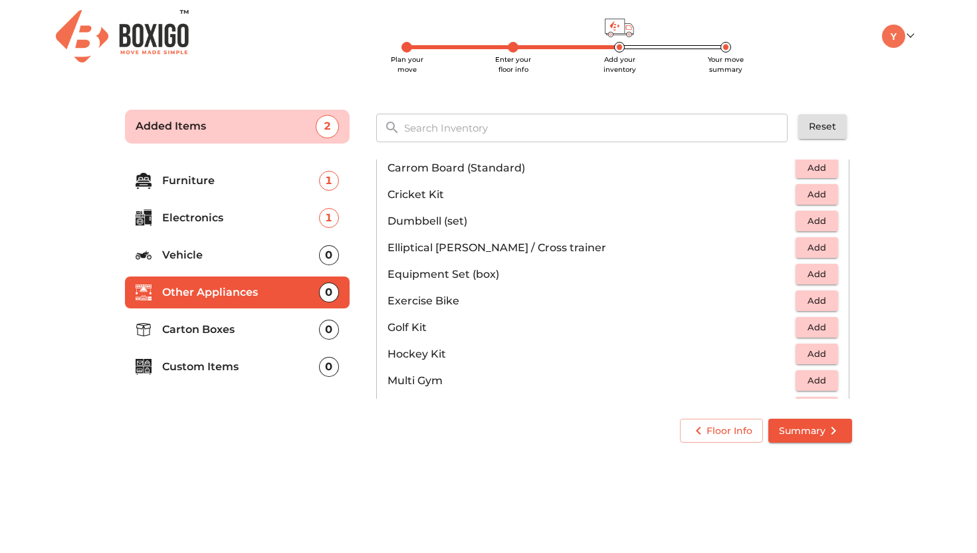
scroll to position [146, 0]
click at [810, 220] on span "Add" at bounding box center [816, 222] width 29 height 15
click at [296, 326] on p "Carton Boxes" at bounding box center [240, 330] width 157 height 16
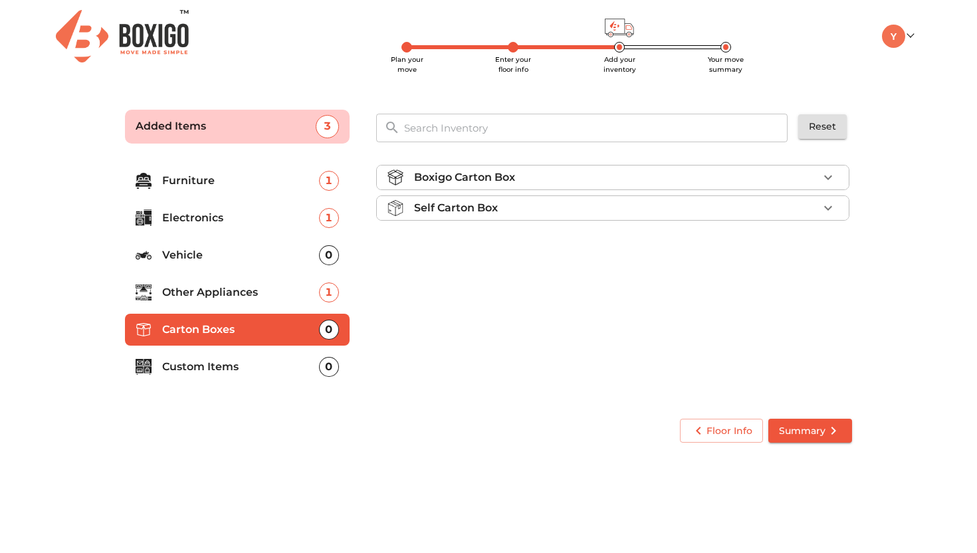
click at [461, 177] on p "Boxigo Carton Box" at bounding box center [464, 178] width 101 height 16
click at [811, 208] on span "Add" at bounding box center [816, 208] width 29 height 15
click at [829, 207] on icon "button" at bounding box center [828, 209] width 16 height 16
click at [218, 376] on li "Custom Items 0" at bounding box center [237, 367] width 225 height 32
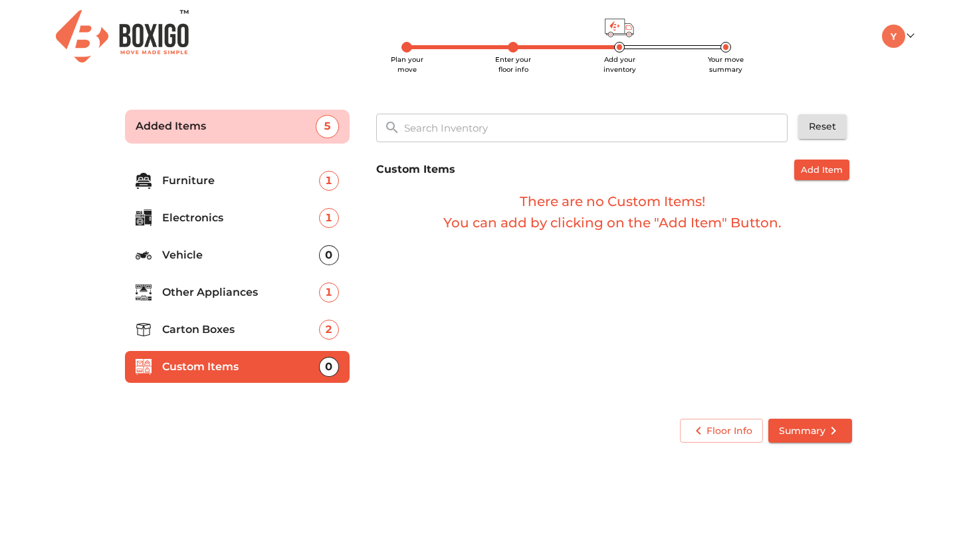
click at [252, 340] on li "Carton Boxes 2" at bounding box center [237, 330] width 225 height 32
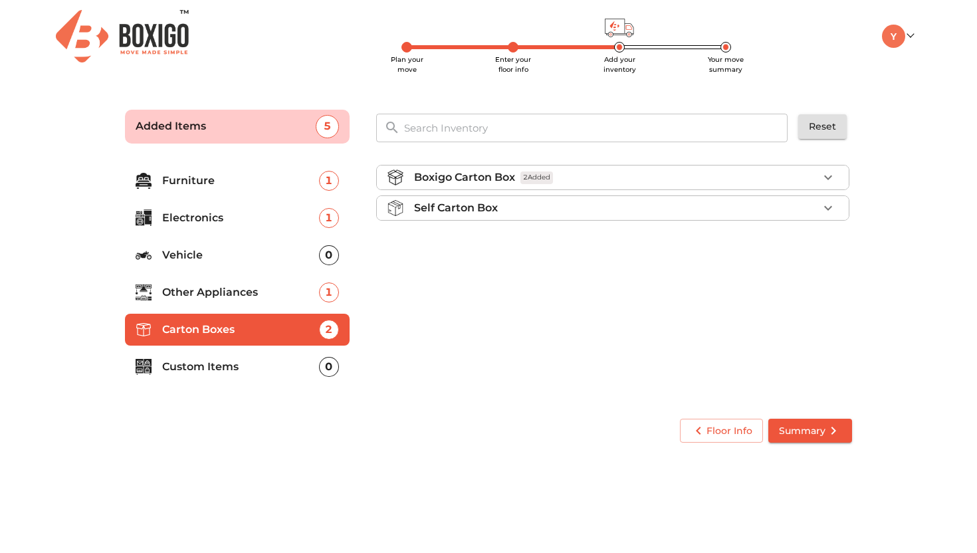
click at [263, 290] on p "Other Appliances" at bounding box center [240, 293] width 157 height 16
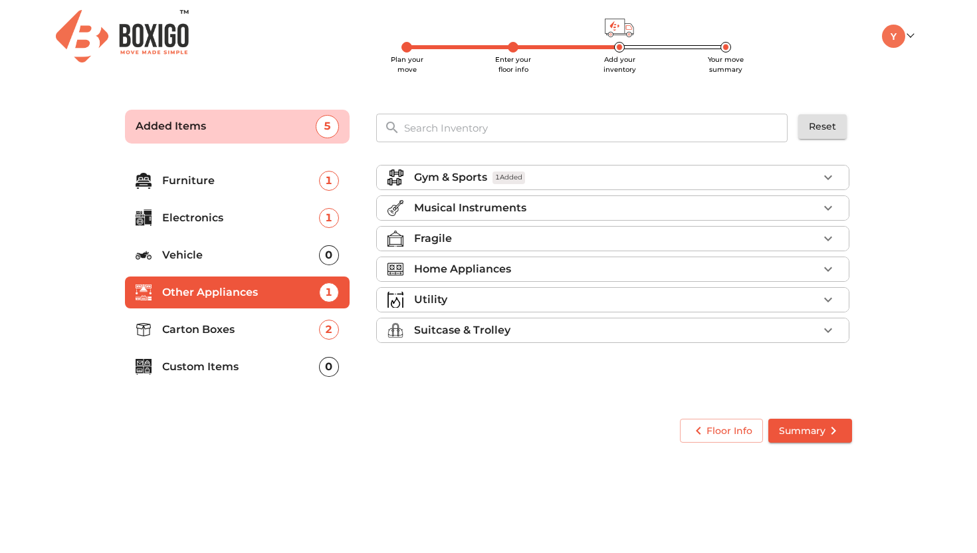
click at [467, 243] on div "Fragile" at bounding box center [616, 239] width 404 height 16
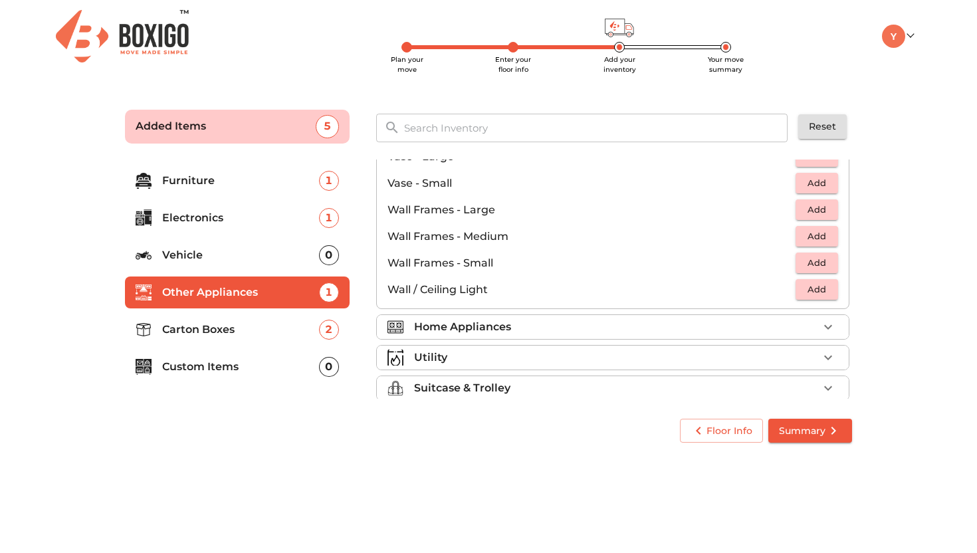
scroll to position [897, 0]
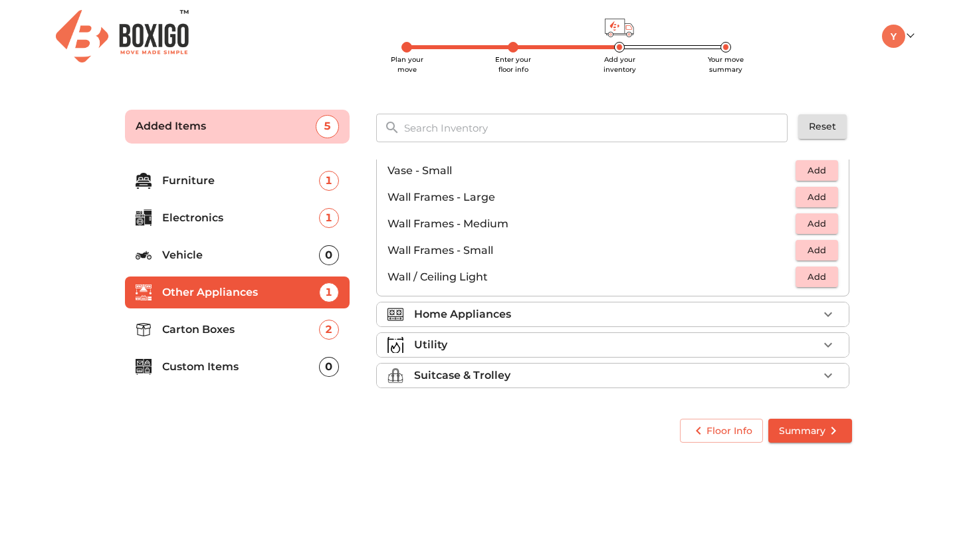
click at [539, 313] on div "Home Appliances" at bounding box center [616, 314] width 404 height 16
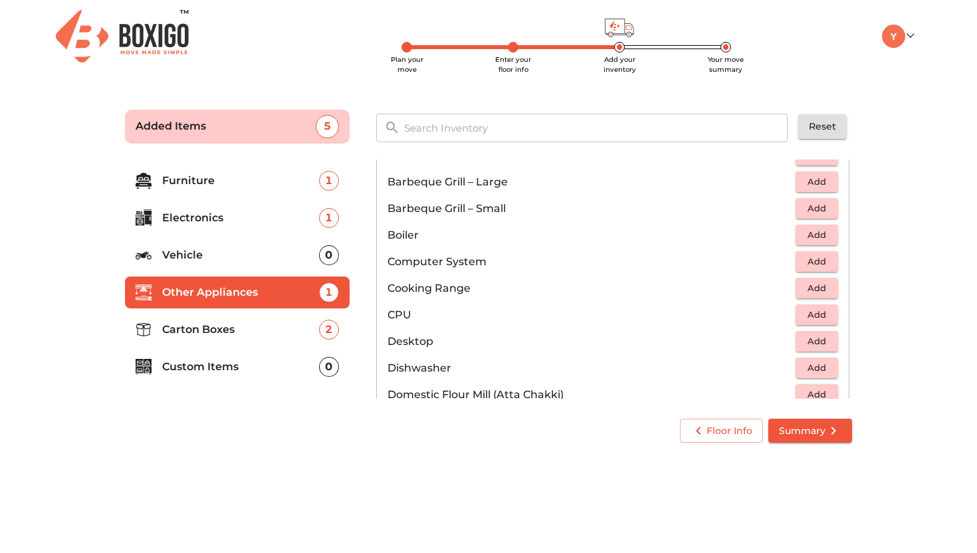
scroll to position [182, 0]
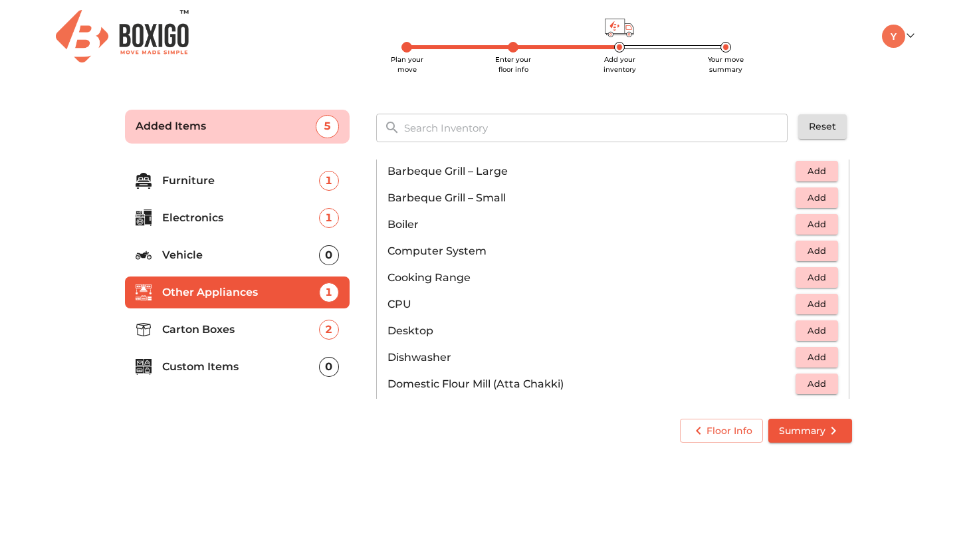
click at [824, 257] on span "Add" at bounding box center [816, 250] width 29 height 15
click at [824, 257] on icon "button" at bounding box center [828, 251] width 16 height 16
click at [822, 278] on span "Add" at bounding box center [816, 277] width 29 height 15
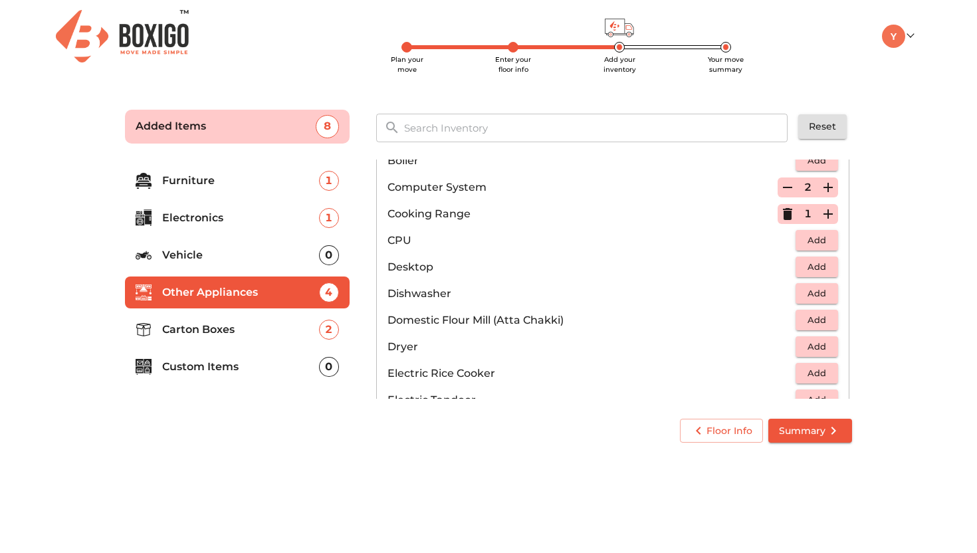
scroll to position [249, 0]
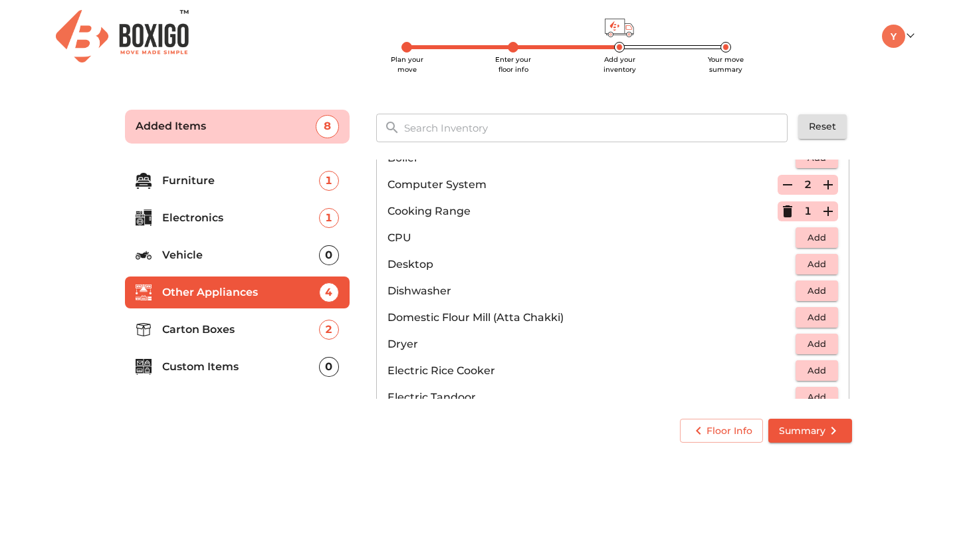
click at [822, 263] on span "Add" at bounding box center [816, 264] width 29 height 15
click at [785, 261] on icon "button" at bounding box center [787, 265] width 9 height 12
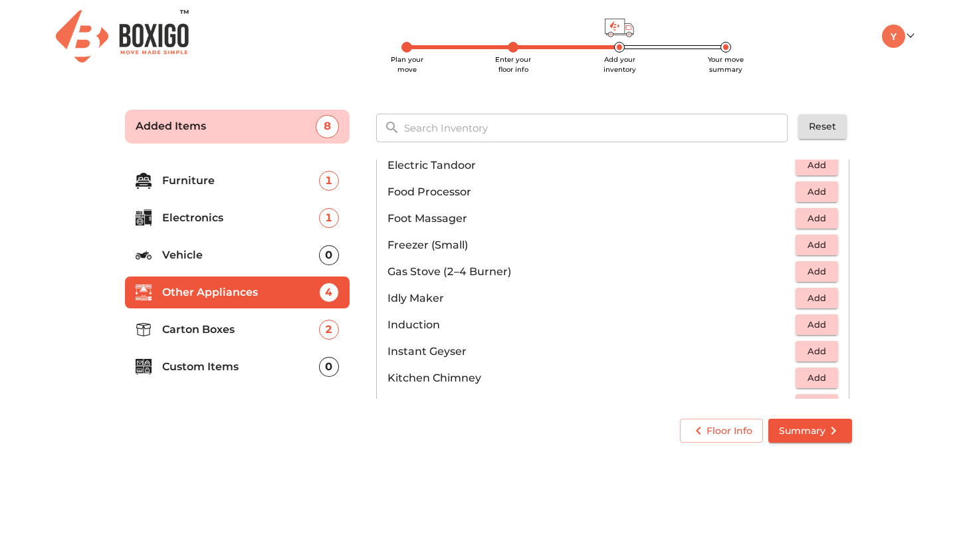
scroll to position [483, 0]
click at [814, 271] on span "Add" at bounding box center [816, 269] width 29 height 15
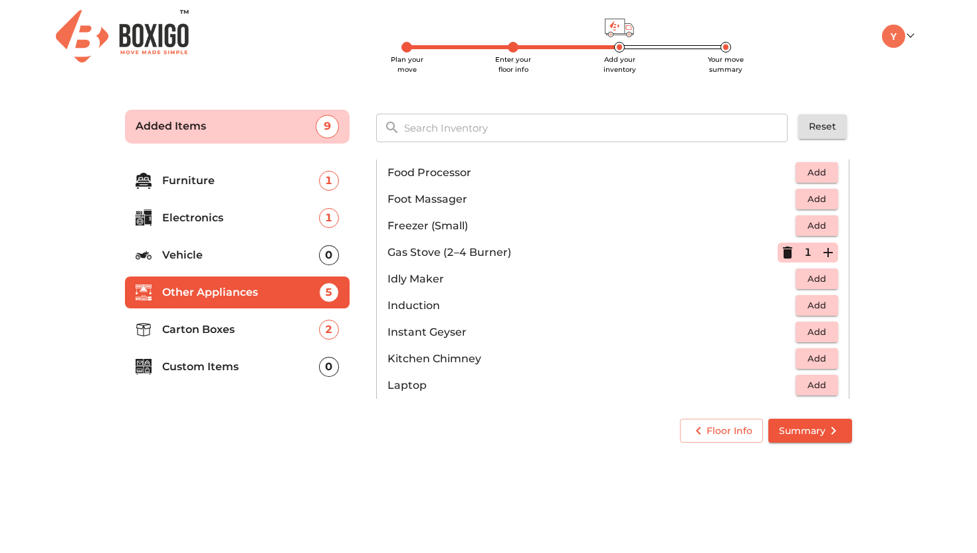
scroll to position [510, 0]
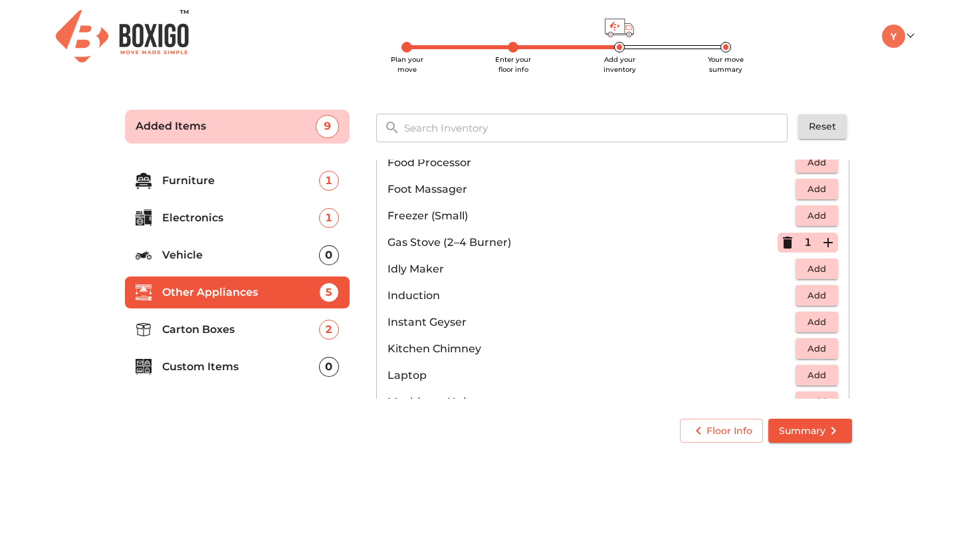
click at [822, 269] on span "Add" at bounding box center [816, 268] width 29 height 15
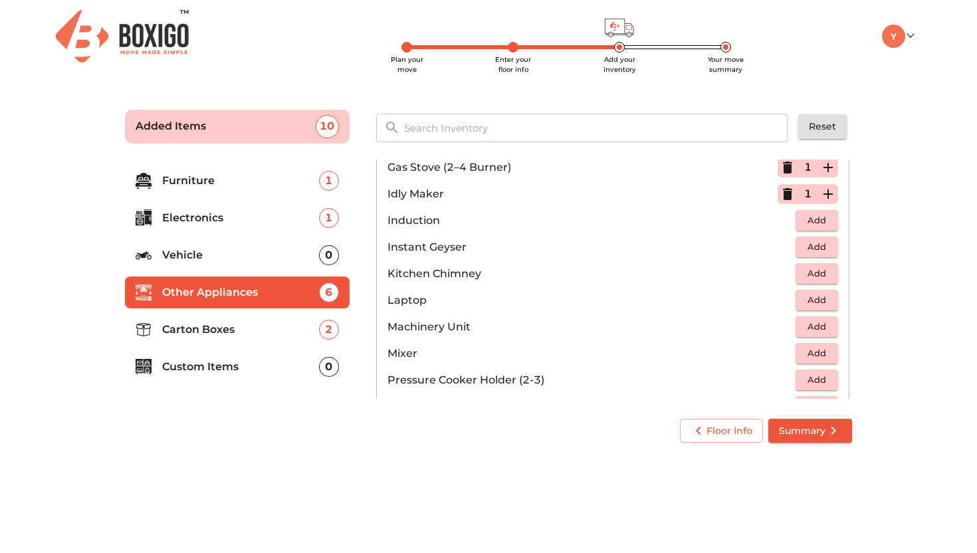
scroll to position [597, 0]
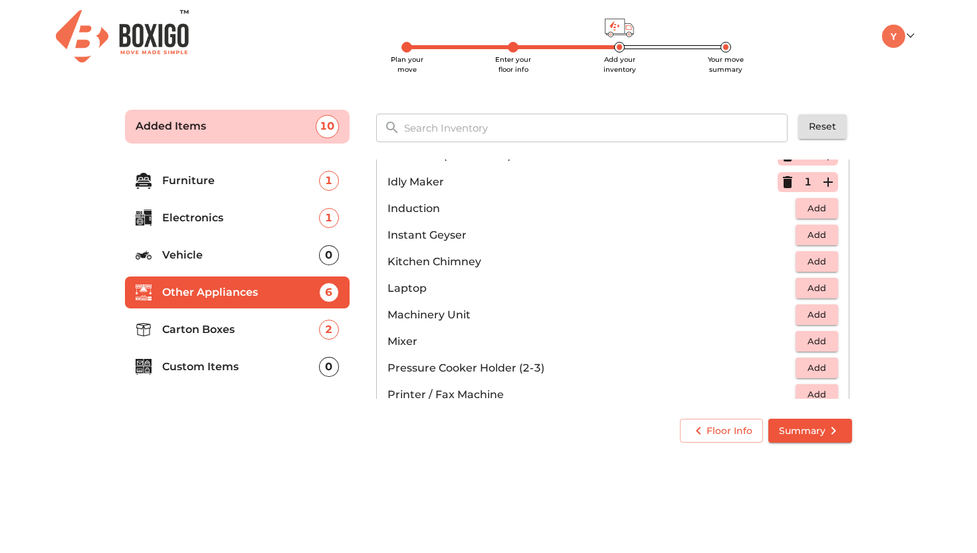
click at [818, 293] on span "Add" at bounding box center [816, 288] width 29 height 15
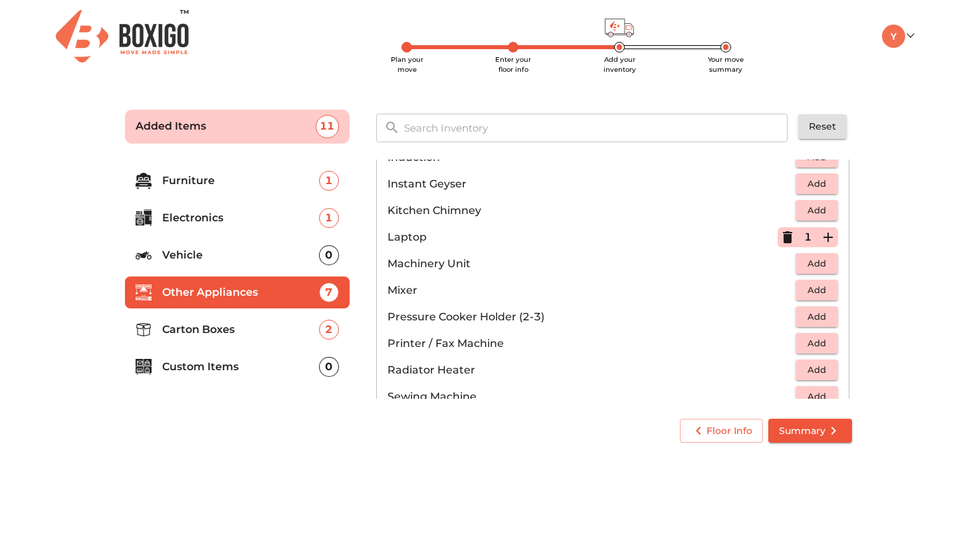
scroll to position [649, 0]
click at [819, 315] on span "Add" at bounding box center [816, 315] width 29 height 15
click at [834, 319] on icon "button" at bounding box center [828, 316] width 16 height 16
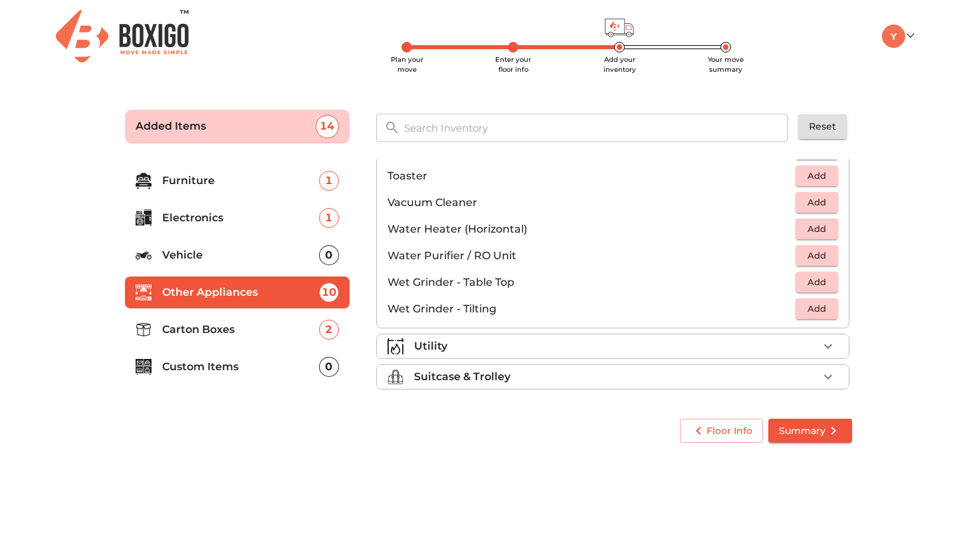
scroll to position [923, 0]
click at [805, 344] on div "Utility" at bounding box center [616, 345] width 404 height 16
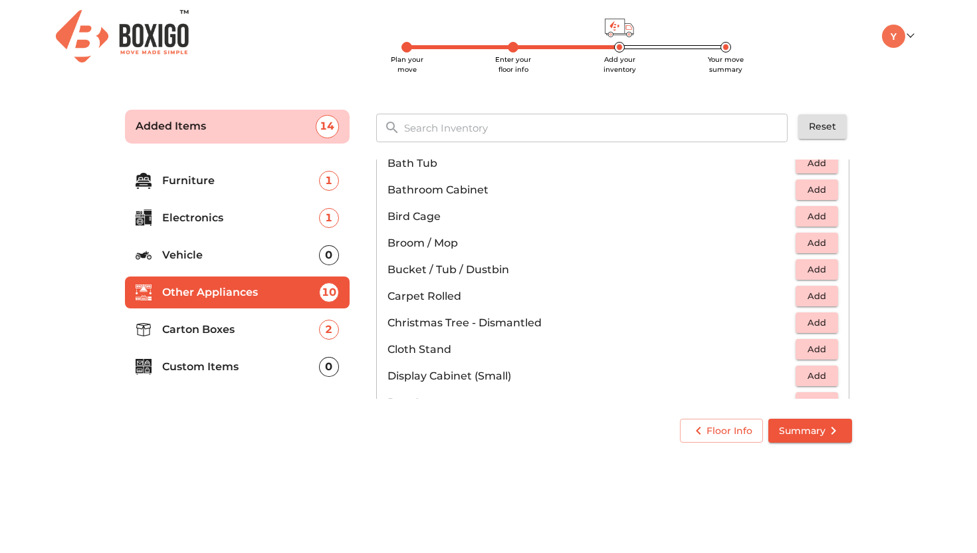
scroll to position [215, 0]
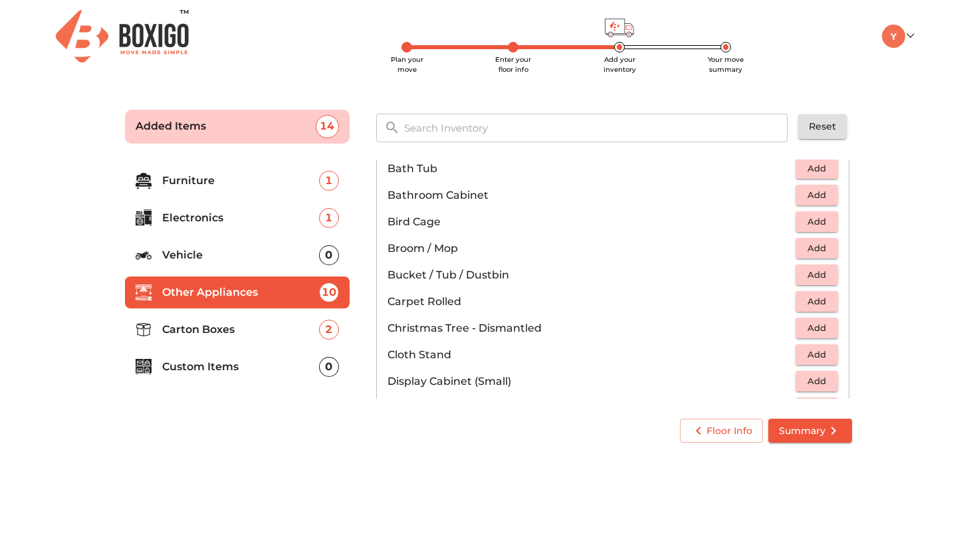
click at [828, 245] on span "Add" at bounding box center [816, 248] width 29 height 15
click at [825, 274] on span "Add" at bounding box center [816, 274] width 29 height 15
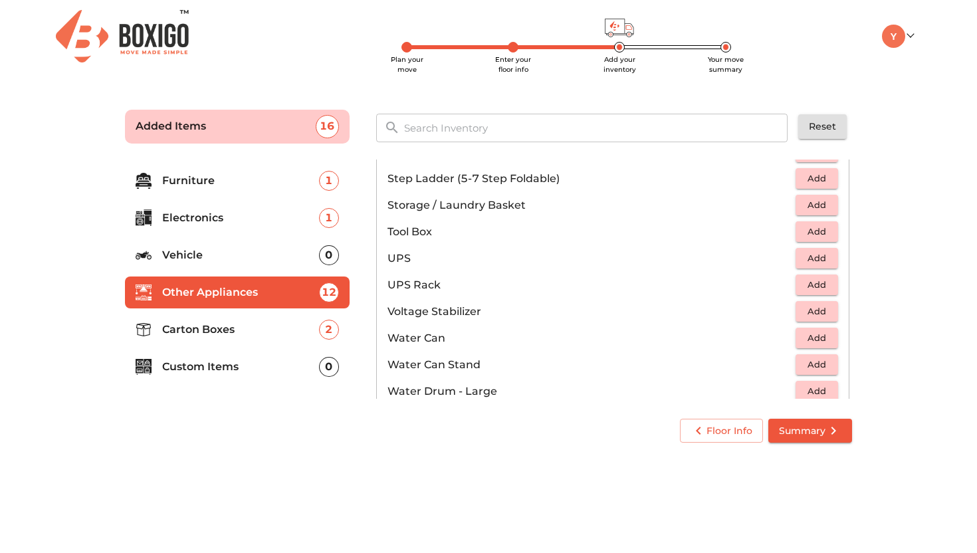
scroll to position [1003, 0]
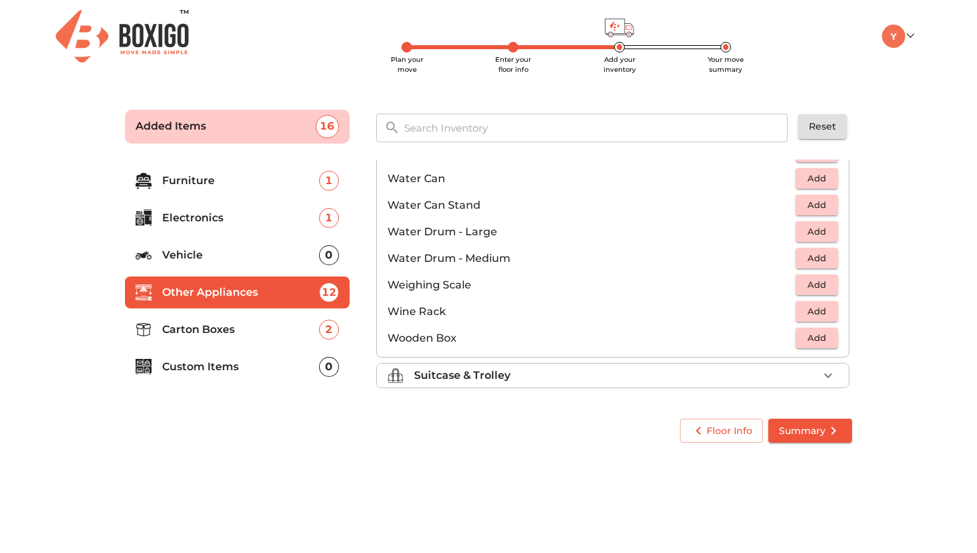
click at [531, 376] on div "Suitcase & Trolley" at bounding box center [616, 376] width 404 height 16
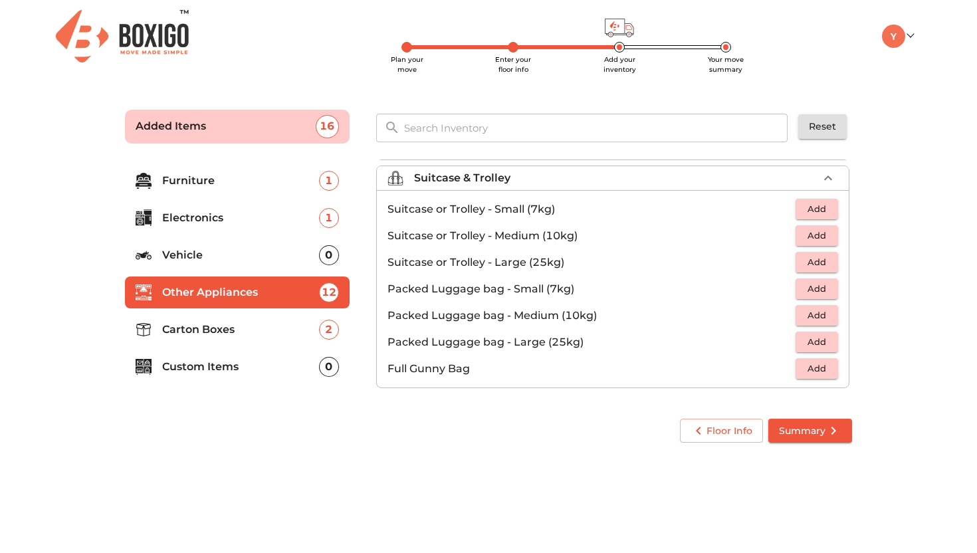
scroll to position [152, 0]
click at [826, 263] on span "Add" at bounding box center [816, 262] width 29 height 15
click at [826, 263] on icon "button" at bounding box center [828, 263] width 16 height 16
click at [293, 326] on p "Carton Boxes" at bounding box center [240, 330] width 157 height 16
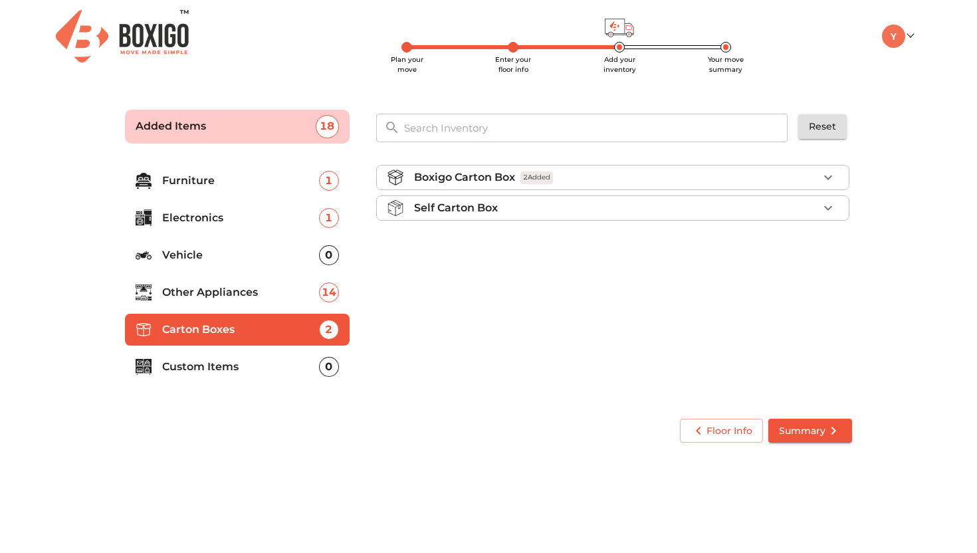
click at [280, 358] on li "Custom Items 0" at bounding box center [237, 367] width 225 height 32
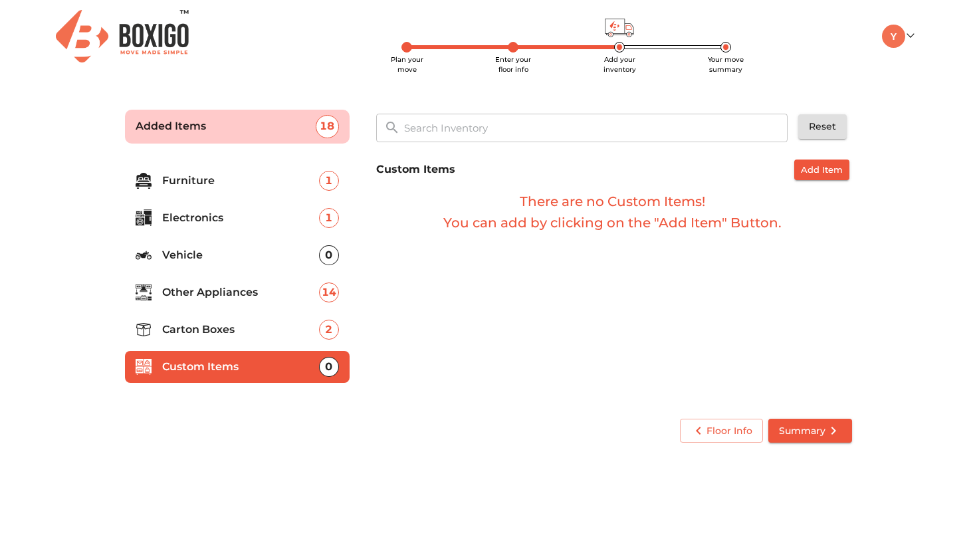
click at [804, 433] on span "Summary" at bounding box center [810, 431] width 62 height 17
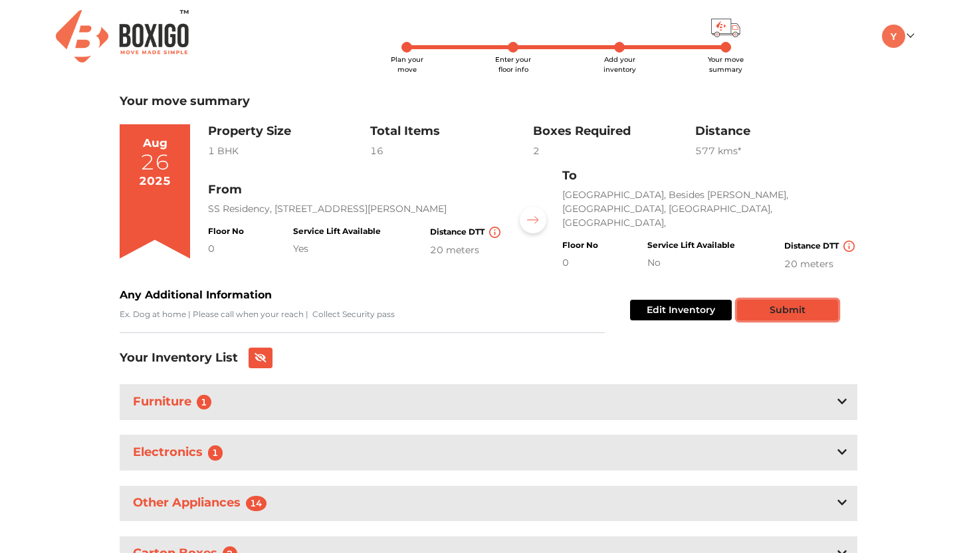
click at [787, 312] on button "Submit" at bounding box center [787, 310] width 101 height 21
